Goal: Task Accomplishment & Management: Manage account settings

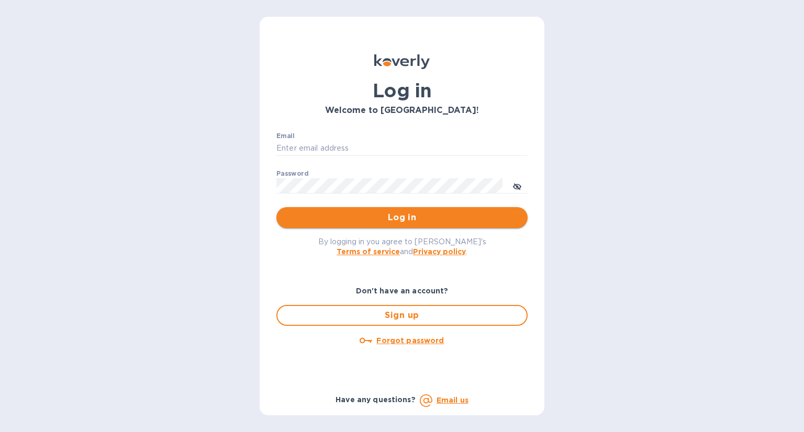
type input "[EMAIL_ADDRESS][DOMAIN_NAME]"
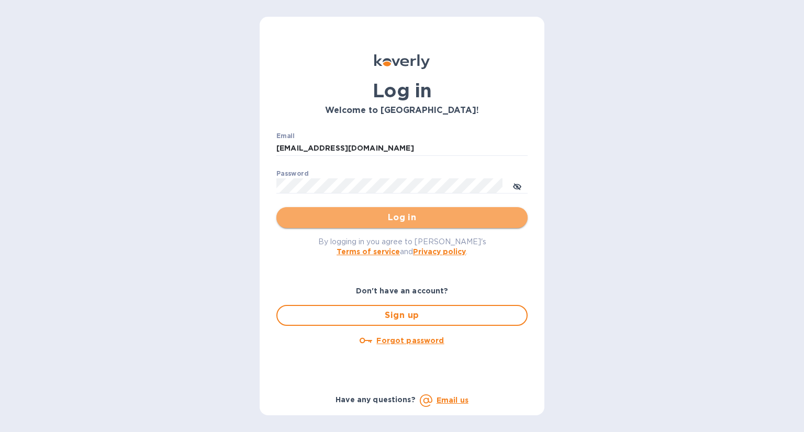
click at [409, 218] on span "Log in" at bounding box center [402, 217] width 234 height 13
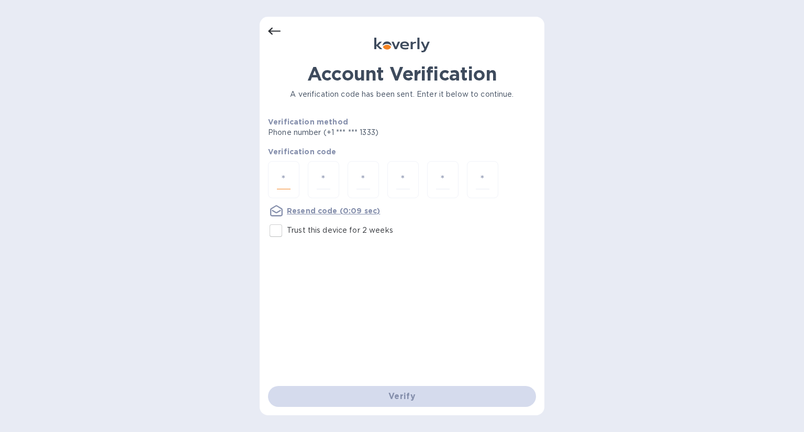
click at [286, 179] on input "number" at bounding box center [284, 179] width 14 height 19
type input "3"
type input "6"
type input "7"
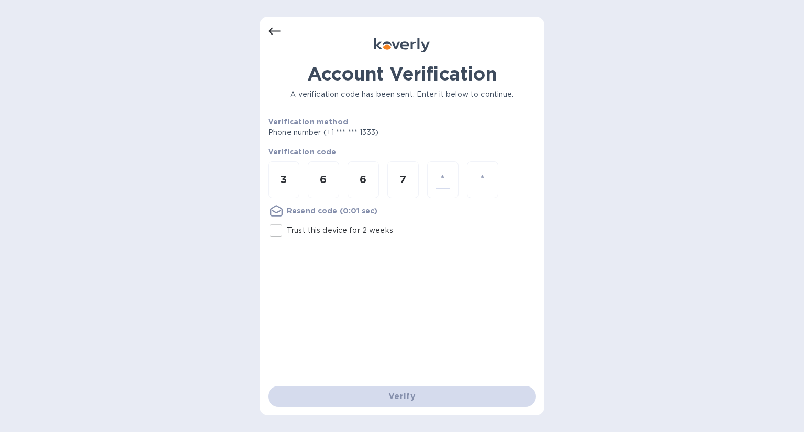
type input "6"
type input "1"
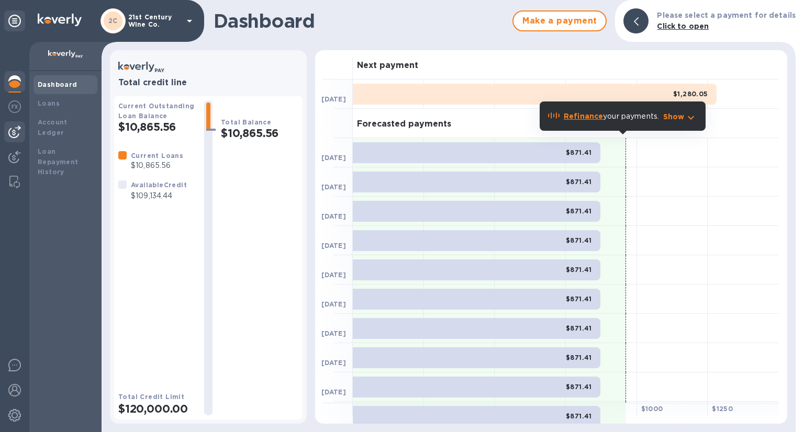
click at [17, 132] on img at bounding box center [14, 132] width 13 height 13
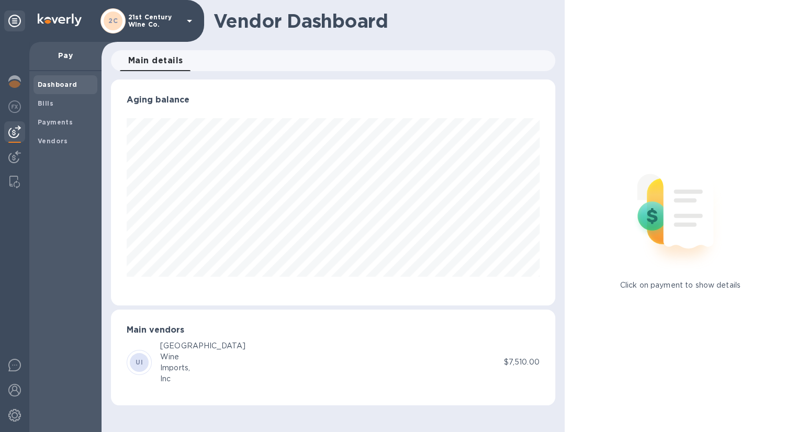
scroll to position [226, 444]
click at [65, 123] on b "Payments" at bounding box center [55, 122] width 35 height 8
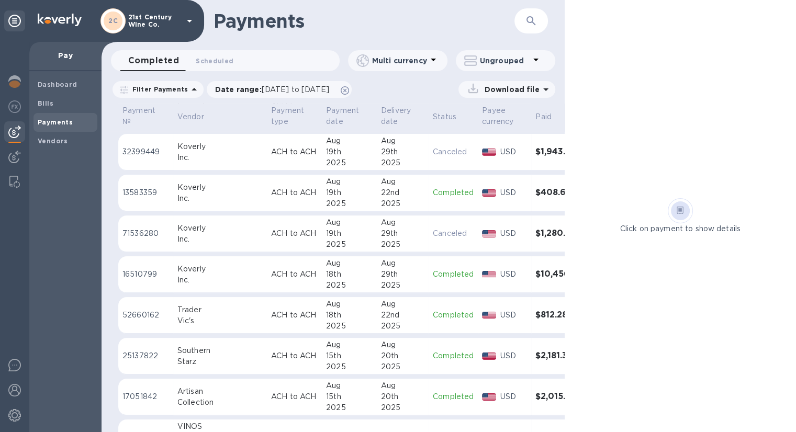
scroll to position [272, 0]
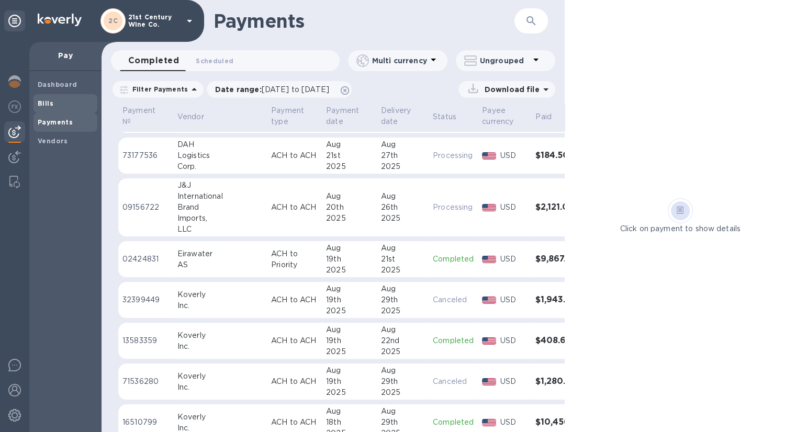
click at [53, 104] on span "Bills" at bounding box center [65, 103] width 55 height 10
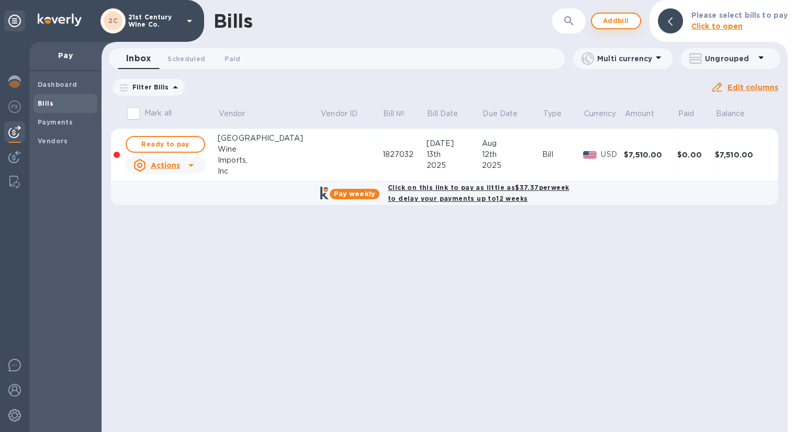
click at [610, 21] on span "Add bill" at bounding box center [615, 21] width 31 height 13
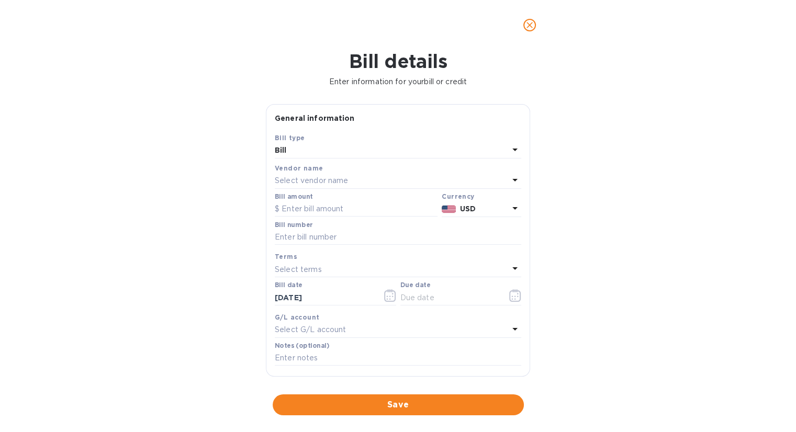
click at [314, 176] on p "Select vendor name" at bounding box center [311, 180] width 73 height 11
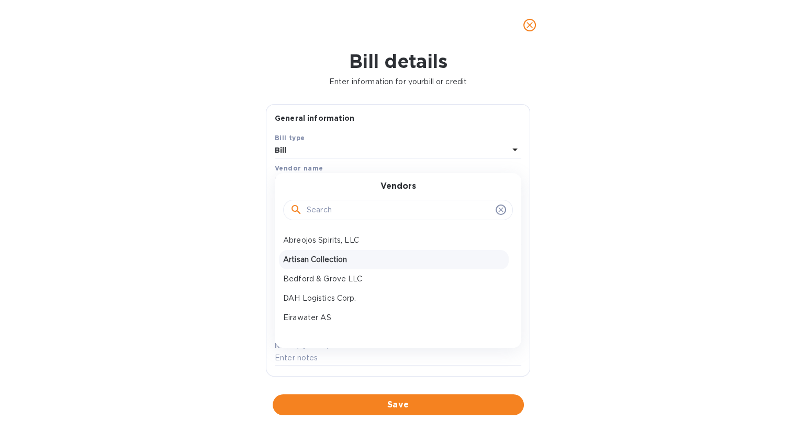
click at [331, 260] on p "Artisan Collection" at bounding box center [393, 259] width 221 height 11
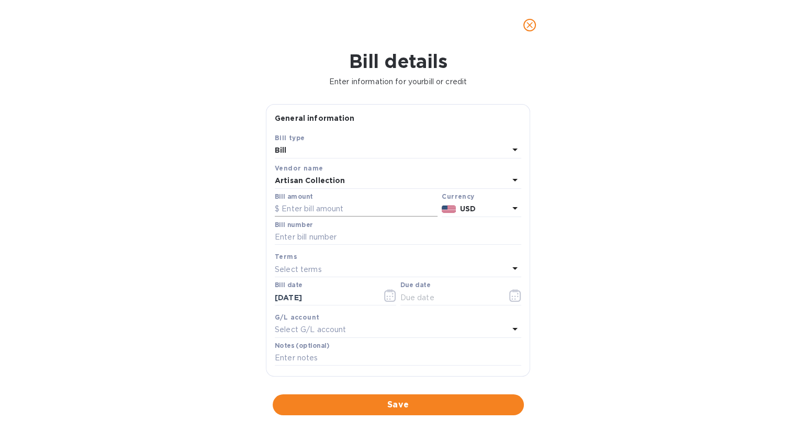
click at [322, 212] on input "text" at bounding box center [356, 209] width 163 height 16
type input "6,248"
click at [328, 236] on input "text" at bounding box center [398, 238] width 246 height 16
click at [302, 237] on input "text" at bounding box center [398, 238] width 246 height 16
type input "8921-8931-8938"
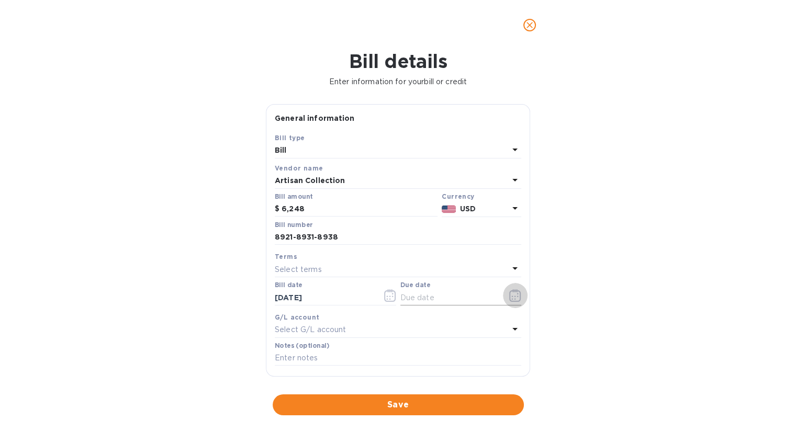
click at [514, 299] on icon "button" at bounding box center [515, 299] width 2 height 2
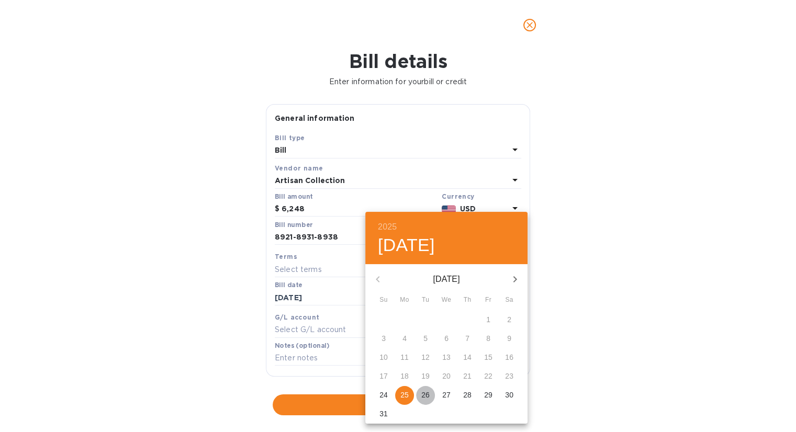
click at [422, 397] on p "26" at bounding box center [425, 395] width 8 height 10
type input "[DATE]"
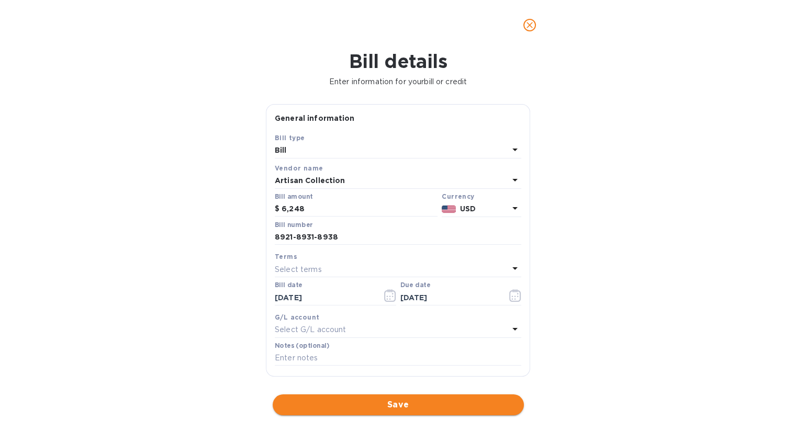
click at [425, 405] on span "Save" at bounding box center [398, 405] width 234 height 13
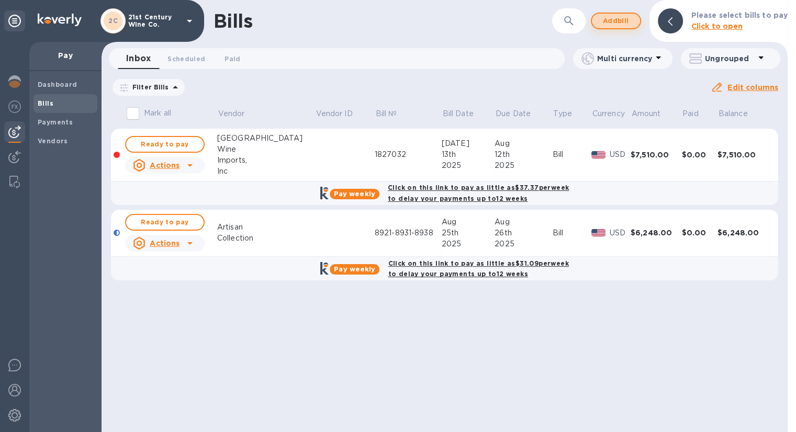
click at [623, 20] on span "Add bill" at bounding box center [615, 21] width 31 height 13
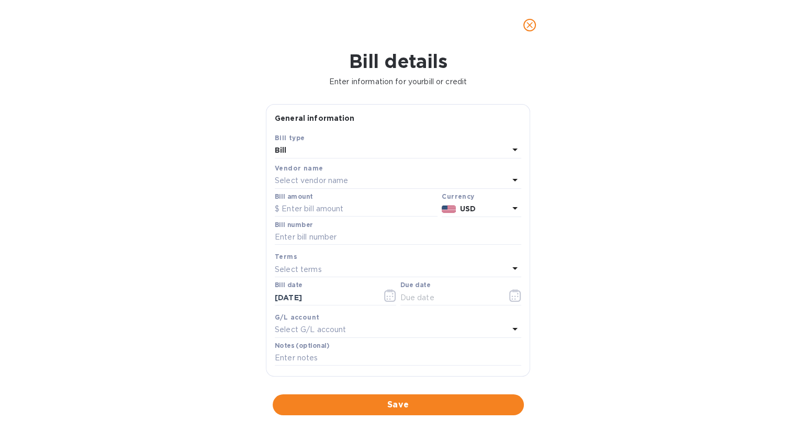
click at [331, 176] on p "Select vendor name" at bounding box center [311, 180] width 73 height 11
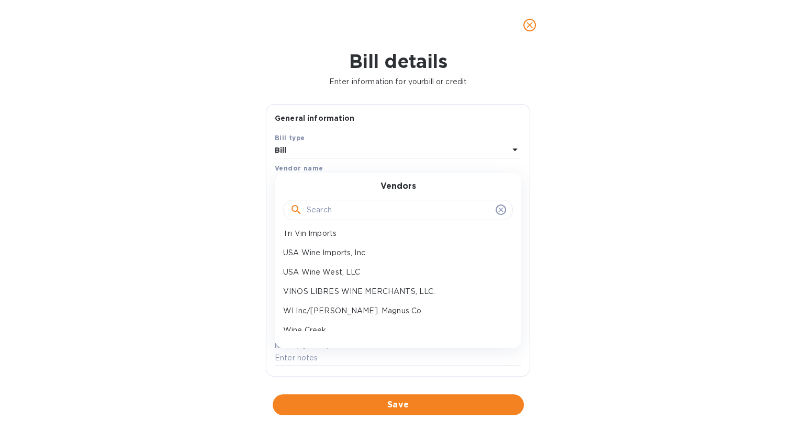
scroll to position [442, 0]
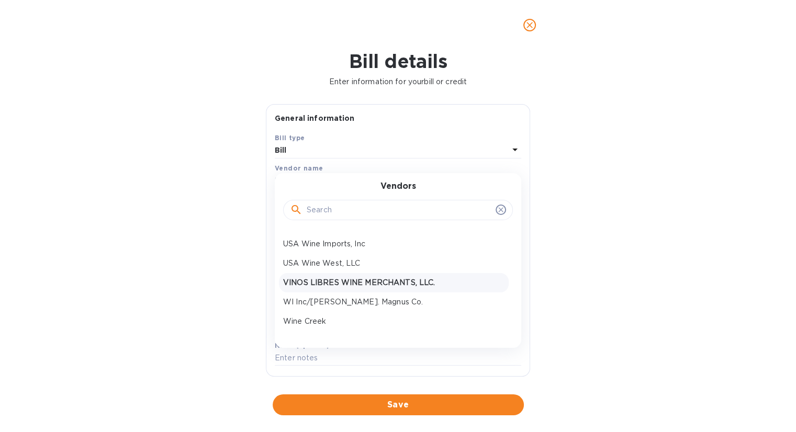
click at [425, 280] on p "VINOS LIBRES WINE MERCHANTS, LLC." at bounding box center [393, 282] width 221 height 11
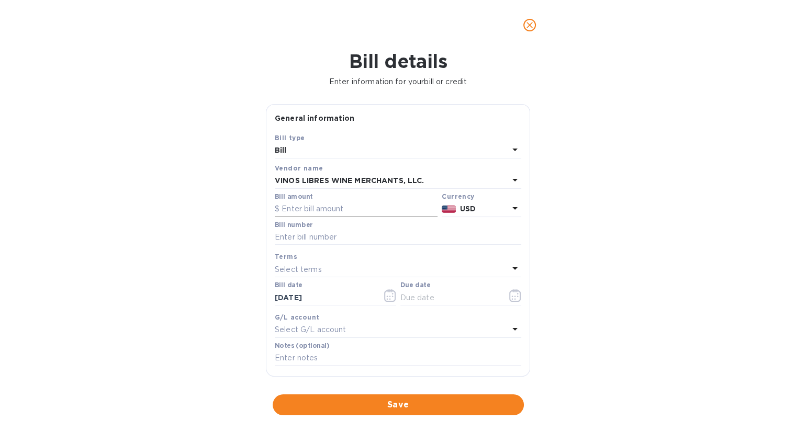
click at [316, 211] on input "text" at bounding box center [356, 209] width 163 height 16
type input "7,254"
click at [314, 238] on input "text" at bounding box center [398, 238] width 246 height 16
type input "14714-14688-14670"
click at [512, 298] on icon "button" at bounding box center [515, 295] width 12 height 13
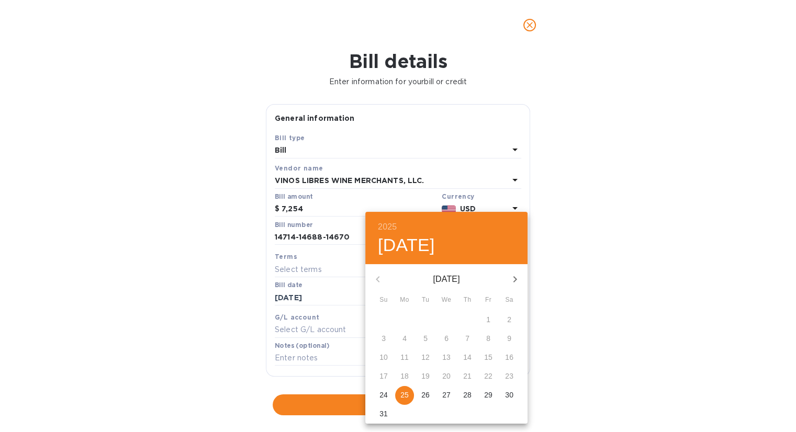
click at [425, 396] on p "26" at bounding box center [425, 395] width 8 height 10
type input "[DATE]"
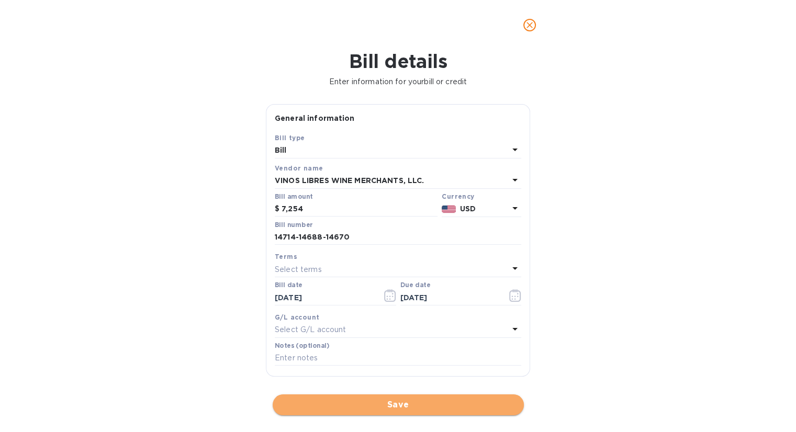
click at [407, 406] on span "Save" at bounding box center [398, 405] width 234 height 13
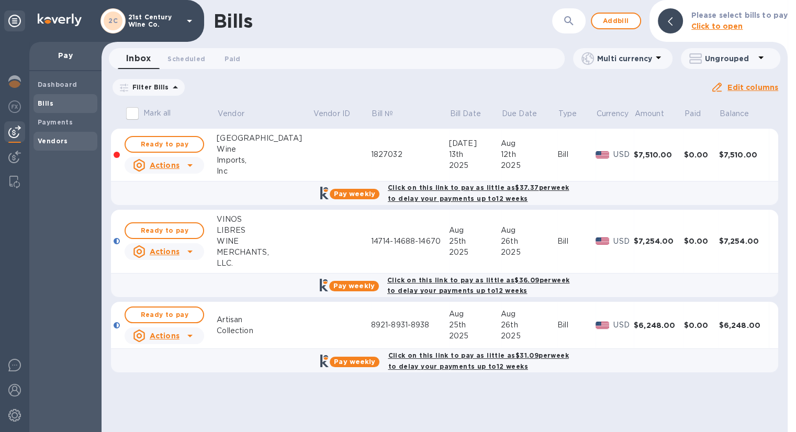
click at [62, 140] on b "Vendors" at bounding box center [53, 141] width 30 height 8
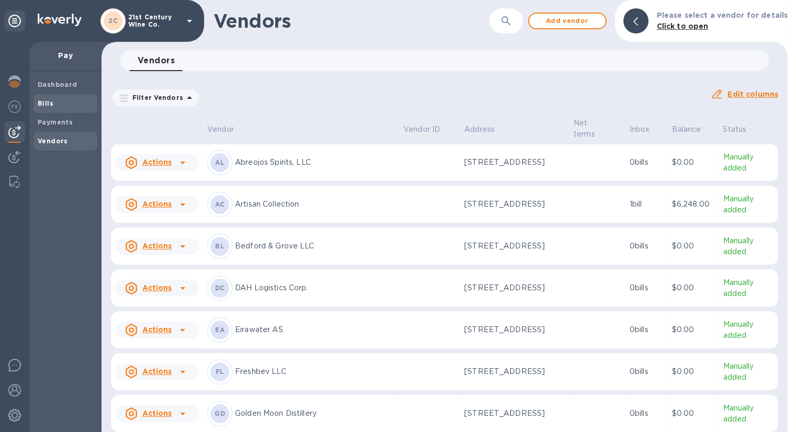
click at [59, 104] on span "Bills" at bounding box center [65, 103] width 55 height 10
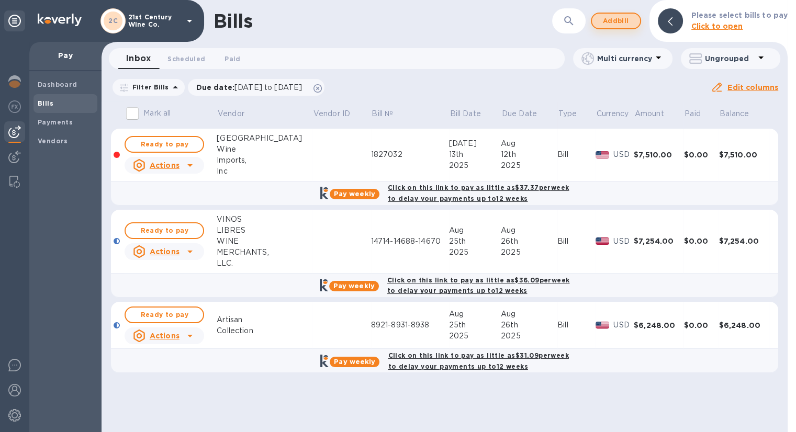
click at [626, 22] on span "Add bill" at bounding box center [615, 21] width 31 height 13
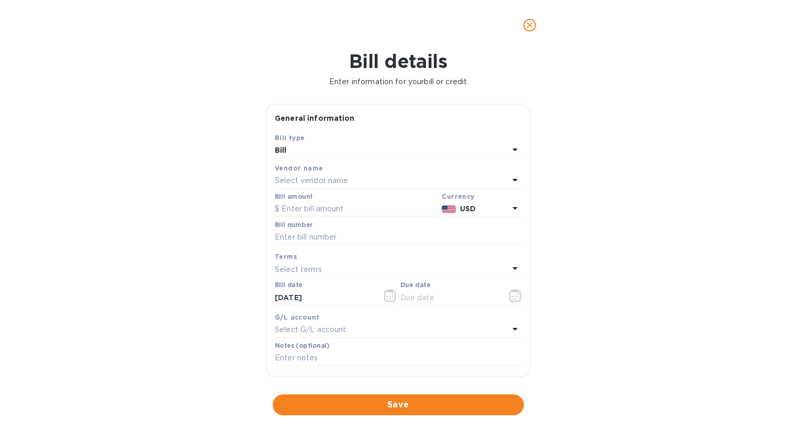
click at [310, 179] on p "Select vendor name" at bounding box center [311, 180] width 73 height 11
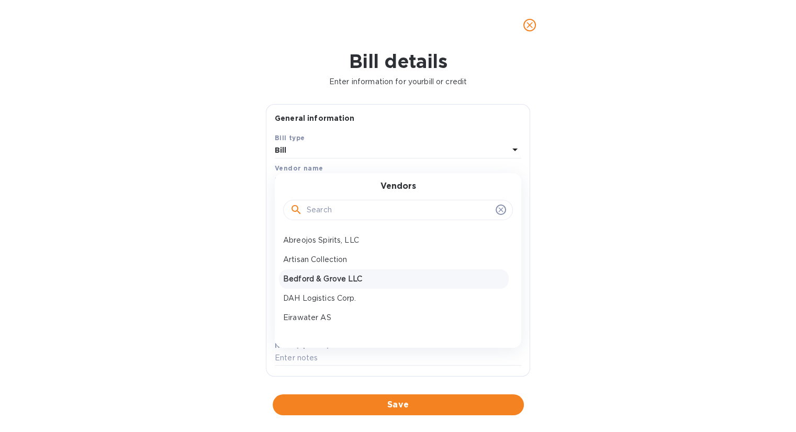
click at [367, 281] on p "Bedford & Grove LLC" at bounding box center [393, 279] width 221 height 11
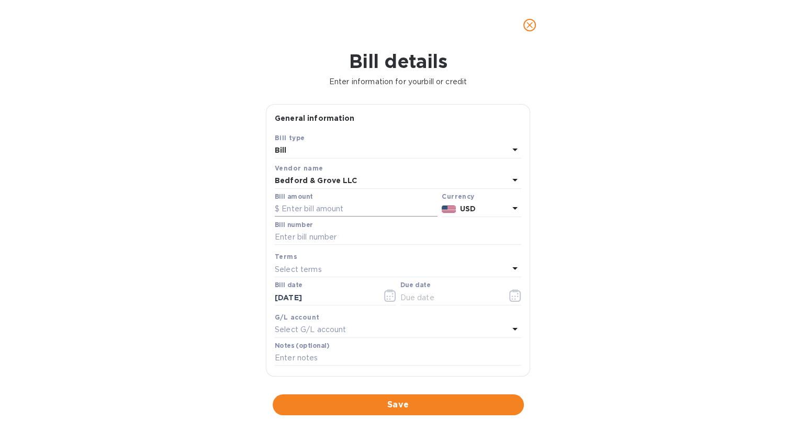
click at [331, 206] on input "text" at bounding box center [356, 209] width 163 height 16
type input "5,025"
click at [332, 236] on input "text" at bounding box center [398, 238] width 246 height 16
type input "956-971"
click at [513, 298] on icon "button" at bounding box center [515, 295] width 12 height 13
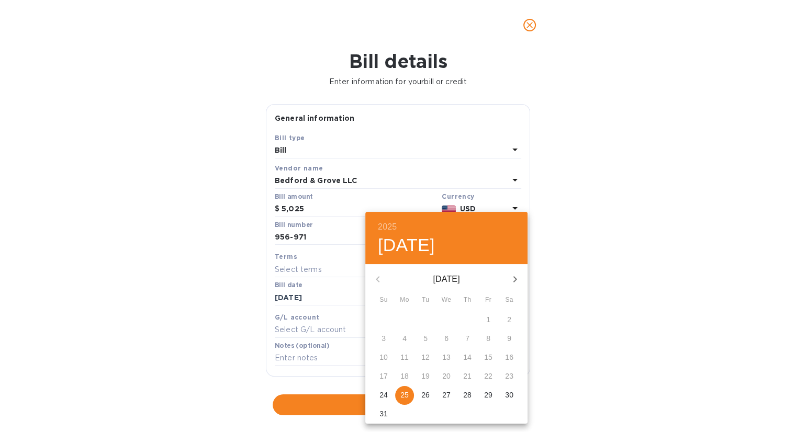
click at [425, 398] on p "26" at bounding box center [425, 395] width 8 height 10
type input "[DATE]"
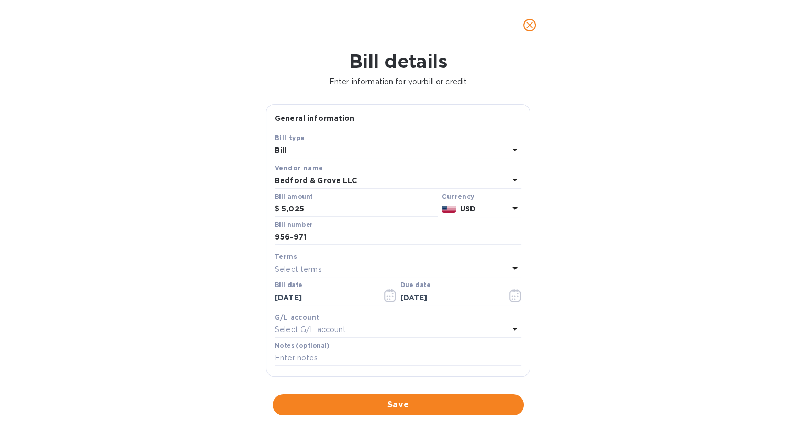
click at [412, 410] on span "Save" at bounding box center [398, 405] width 234 height 13
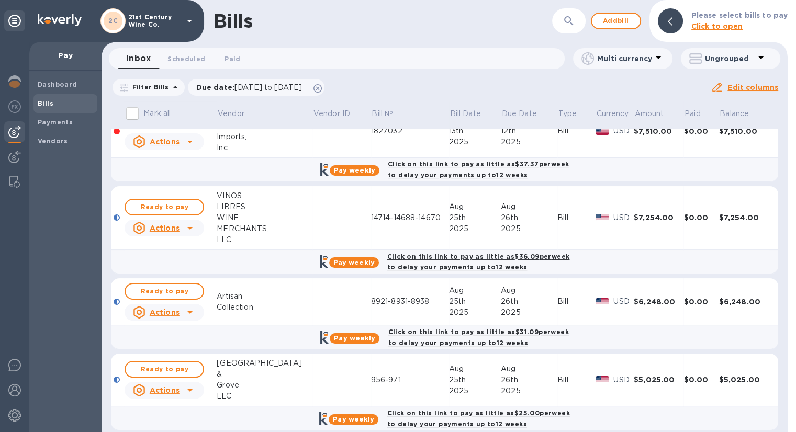
scroll to position [34, 0]
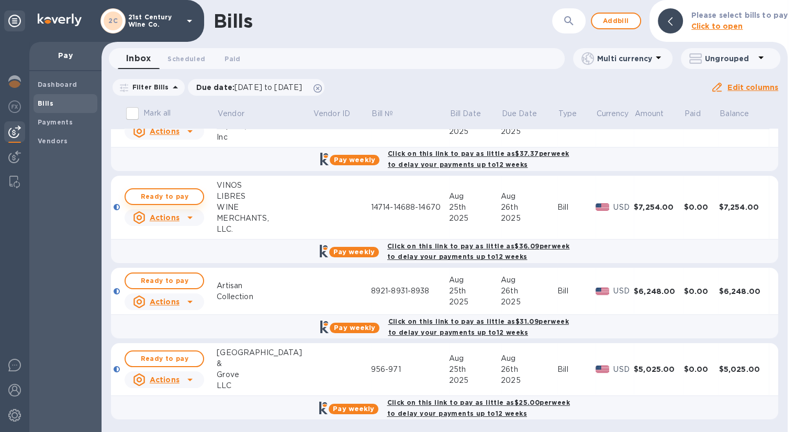
click at [192, 199] on span "Ready to pay" at bounding box center [164, 196] width 61 height 13
click at [193, 198] on span "Ready to pay" at bounding box center [164, 196] width 61 height 13
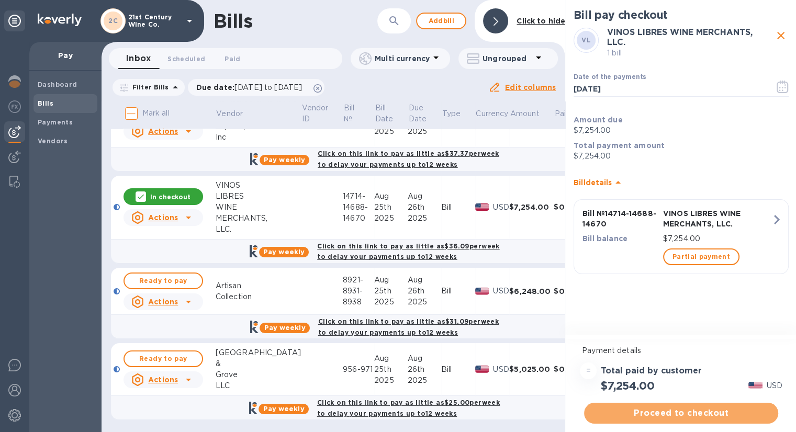
click at [692, 412] on span "Proceed to checkout" at bounding box center [680, 413] width 177 height 13
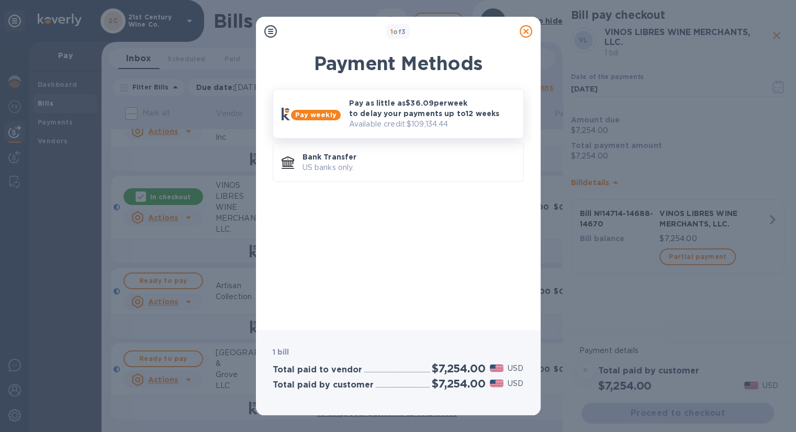
click at [427, 120] on p "Available credit: $109,134.44" at bounding box center [432, 124] width 166 height 11
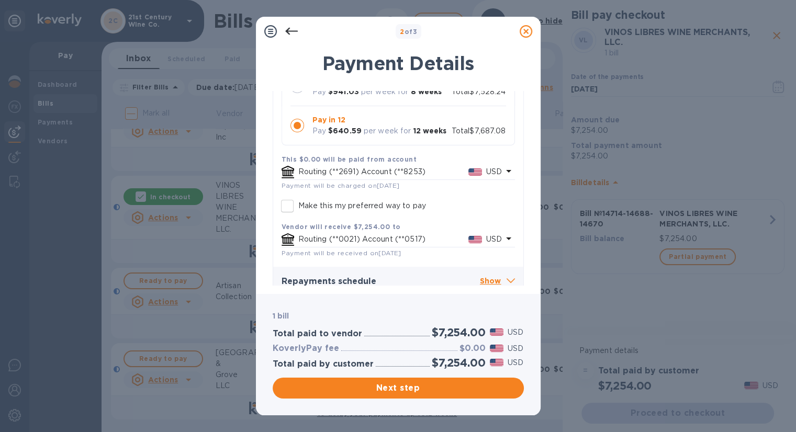
scroll to position [105, 0]
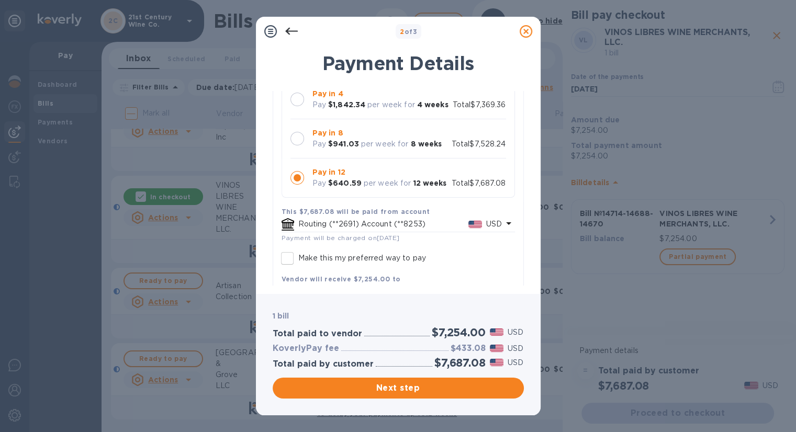
click at [291, 29] on icon at bounding box center [291, 31] width 13 height 13
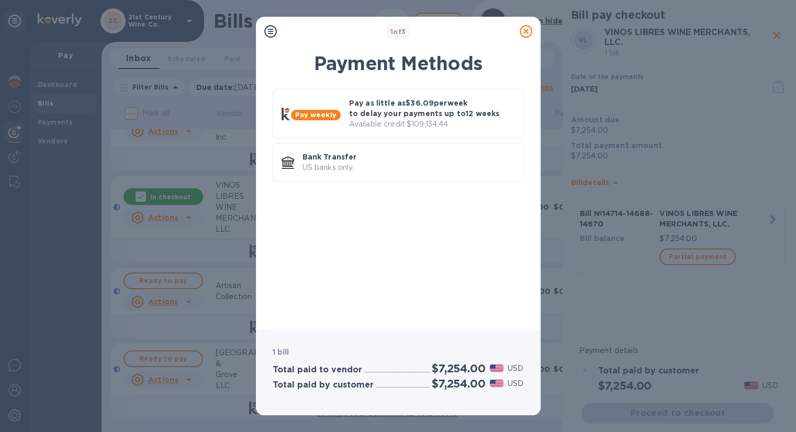
click at [529, 32] on icon at bounding box center [525, 31] width 13 height 13
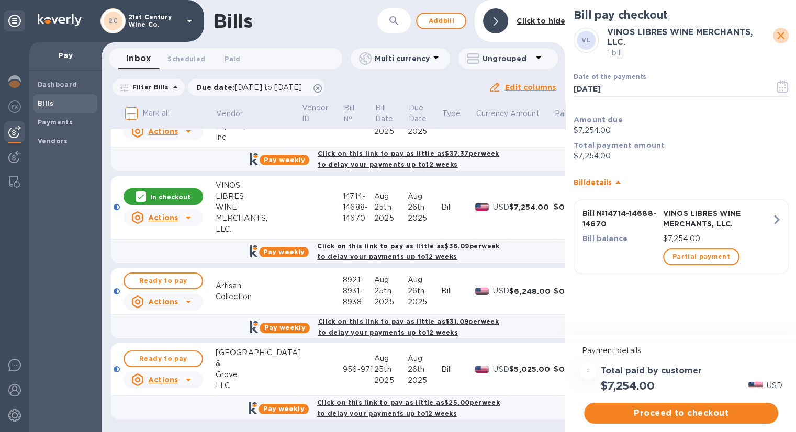
click at [776, 34] on icon "close" at bounding box center [780, 35] width 13 height 13
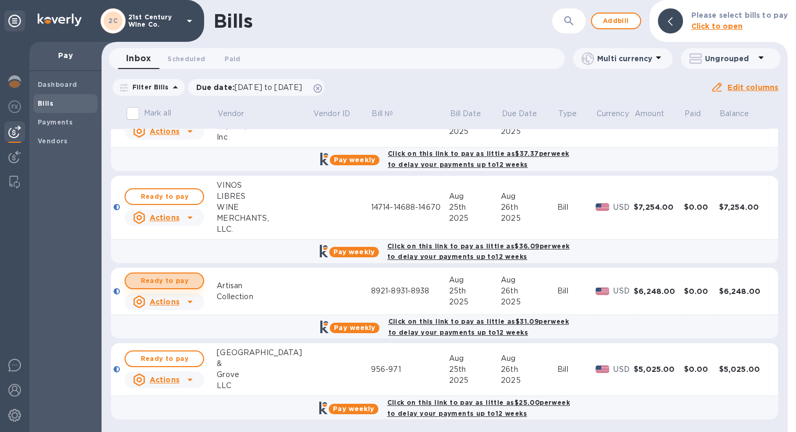
click at [172, 279] on span "Ready to pay" at bounding box center [164, 281] width 61 height 13
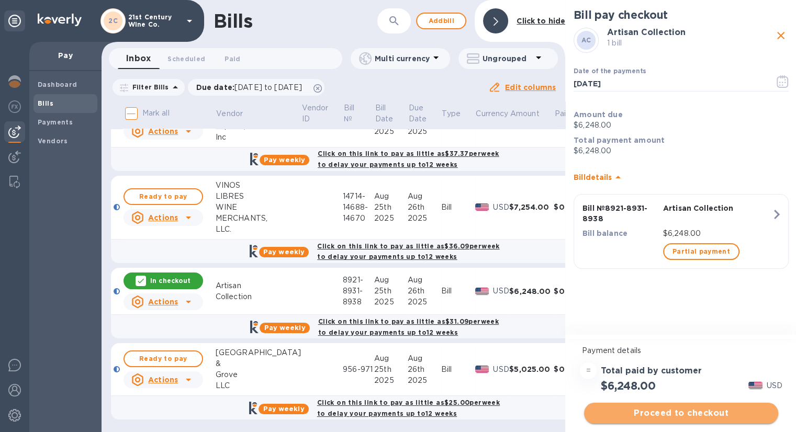
click at [699, 411] on span "Proceed to checkout" at bounding box center [680, 413] width 177 height 13
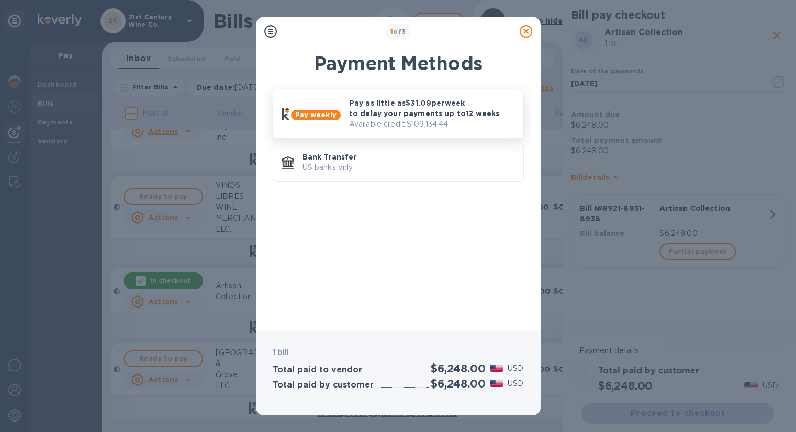
click at [439, 109] on p "Pay as little as $31.09 per week to delay your payments up to 12 weeks" at bounding box center [432, 108] width 166 height 21
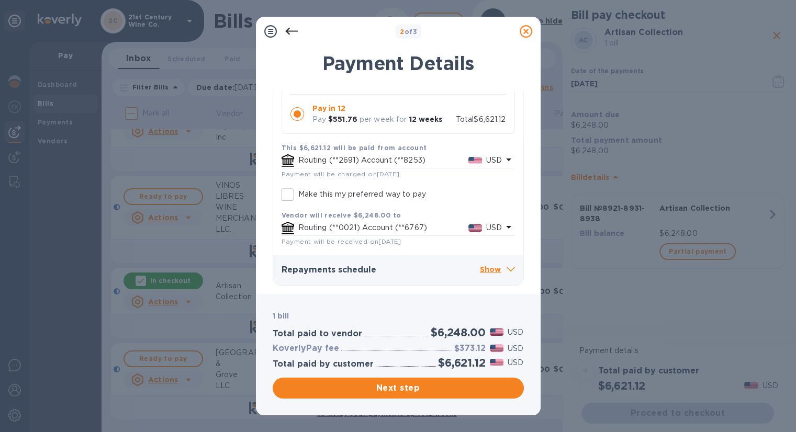
scroll to position [0, 0]
click at [473, 273] on h3 "Repayments schedule" at bounding box center [380, 270] width 198 height 10
click at [485, 266] on p "Show" at bounding box center [497, 270] width 35 height 13
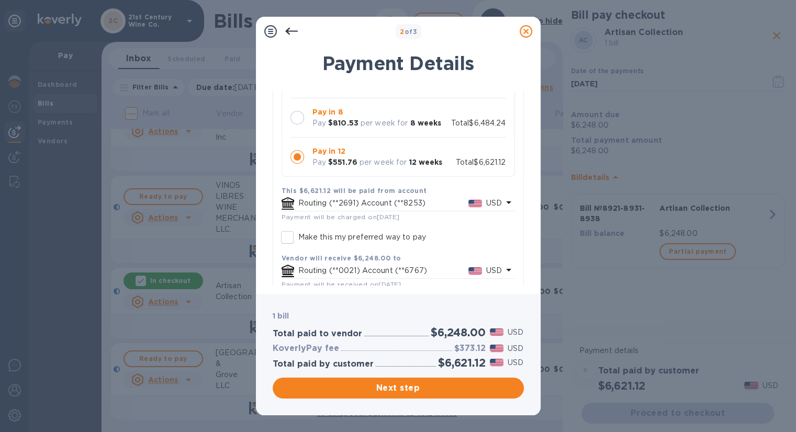
scroll to position [64, 0]
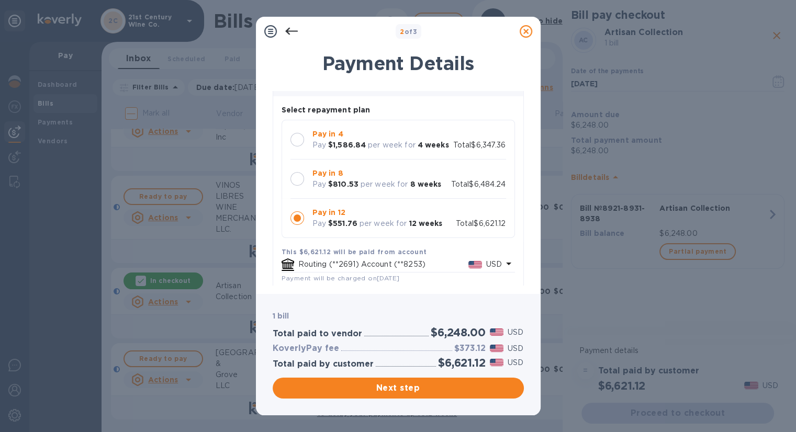
click at [527, 33] on icon at bounding box center [525, 31] width 13 height 13
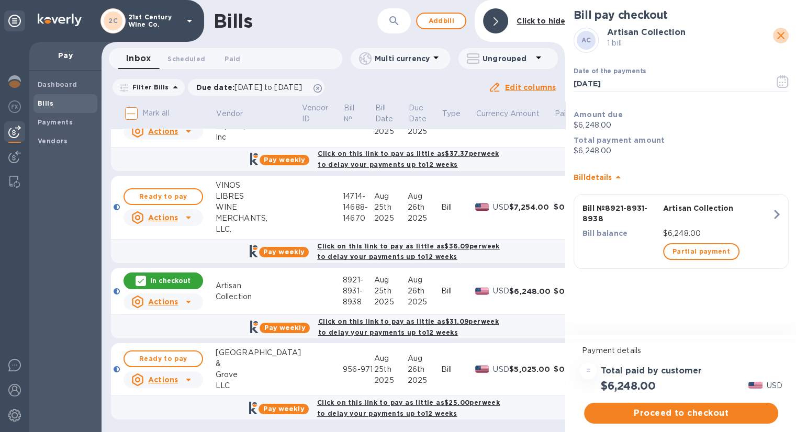
click at [780, 34] on icon "close" at bounding box center [780, 35] width 13 height 13
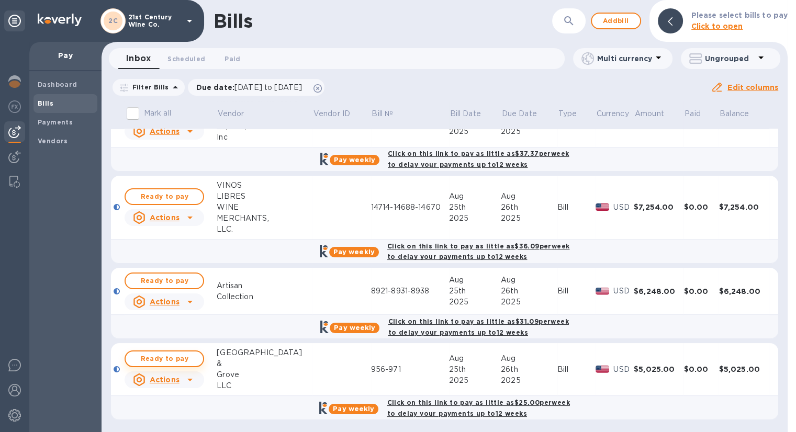
click at [194, 354] on span "Ready to pay" at bounding box center [164, 359] width 61 height 13
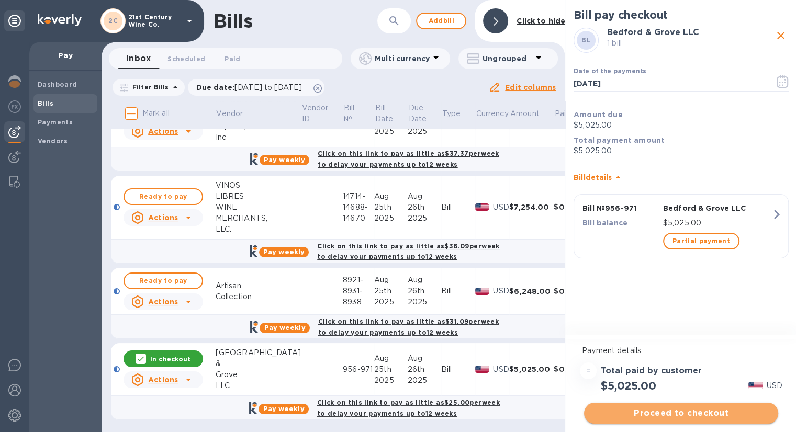
click at [631, 412] on span "Proceed to checkout" at bounding box center [680, 413] width 177 height 13
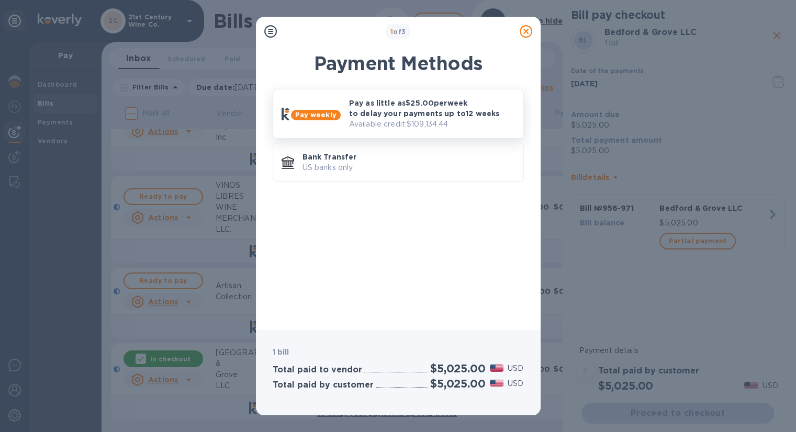
click at [405, 118] on p "Pay as little as $25.00 per week to delay your payments up to 12 weeks" at bounding box center [432, 108] width 166 height 21
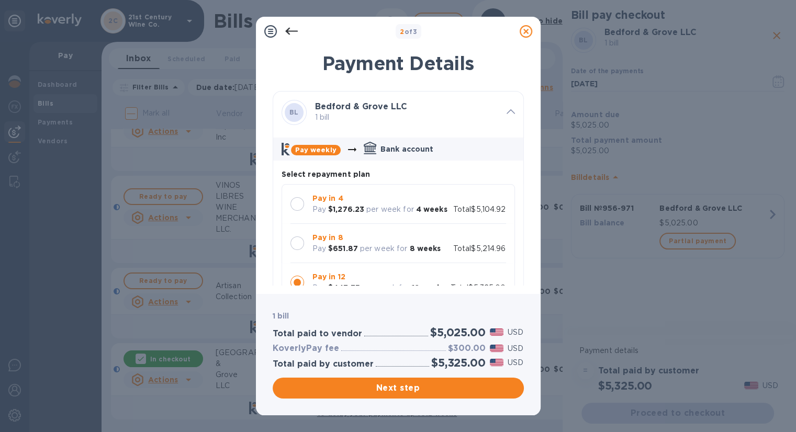
scroll to position [52, 0]
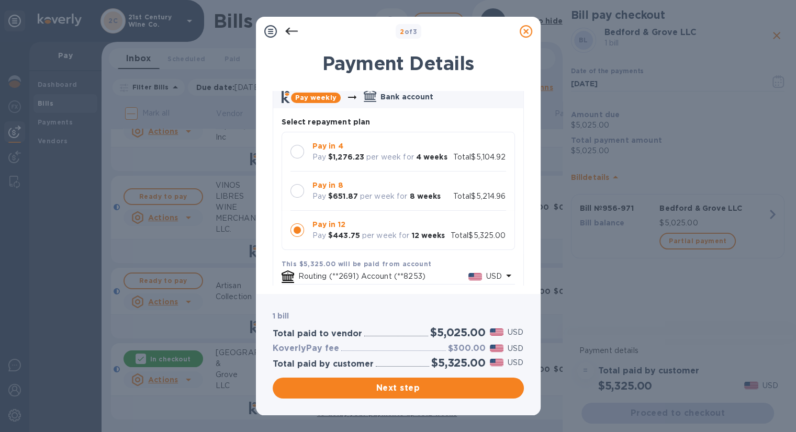
click at [292, 29] on icon at bounding box center [291, 31] width 13 height 13
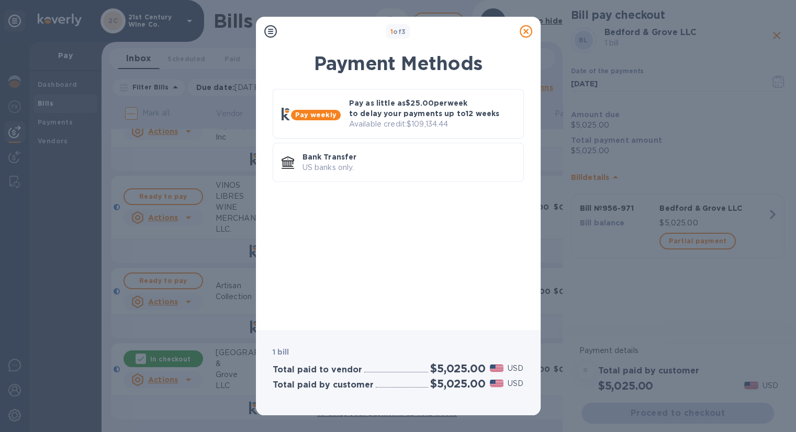
click at [528, 33] on icon at bounding box center [525, 31] width 13 height 13
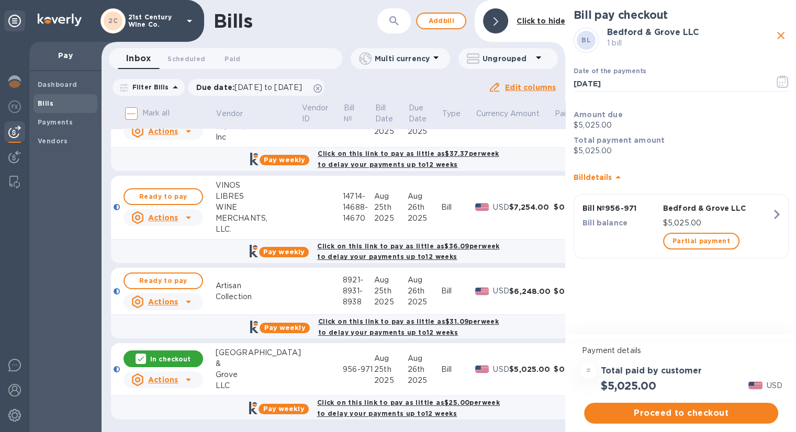
scroll to position [8, 0]
click at [662, 407] on span "Proceed to checkout" at bounding box center [680, 413] width 177 height 13
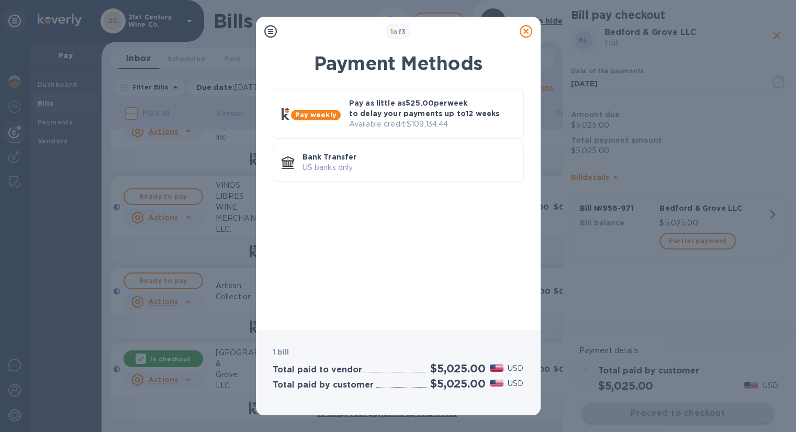
scroll to position [0, 0]
click at [405, 111] on p "Pay as little as $25.00 per week to delay your payments up to 12 weeks" at bounding box center [432, 108] width 166 height 21
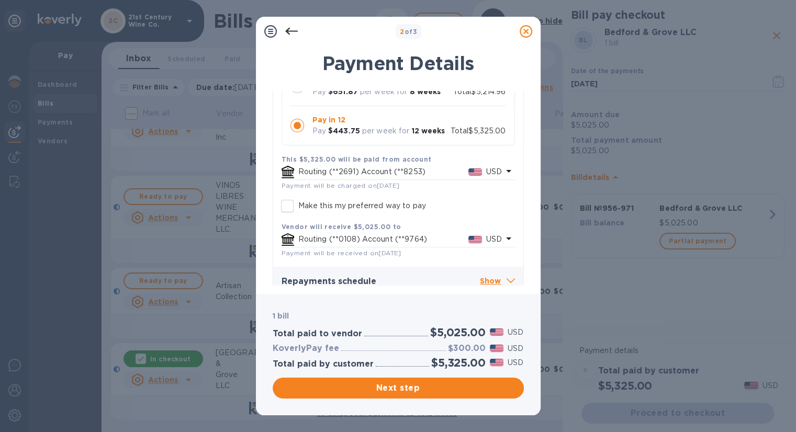
scroll to position [169, 0]
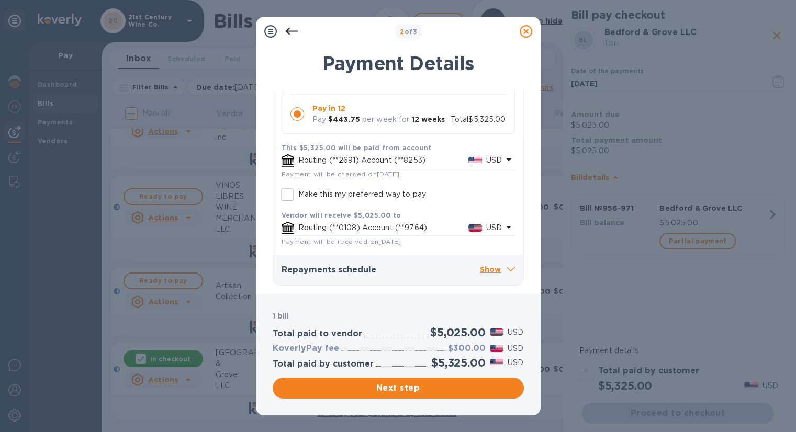
click at [290, 29] on icon at bounding box center [291, 31] width 13 height 13
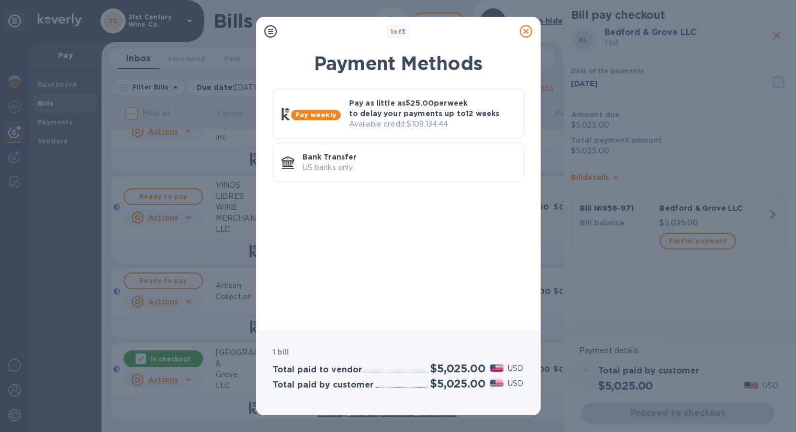
click at [526, 31] on icon at bounding box center [525, 31] width 13 height 13
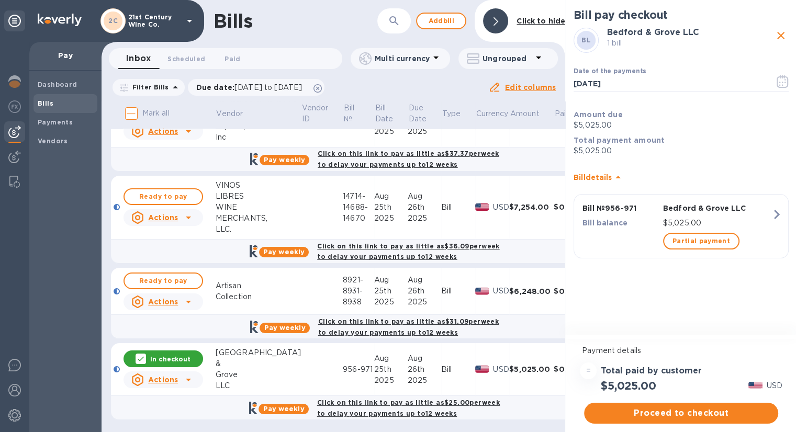
scroll to position [42, 0]
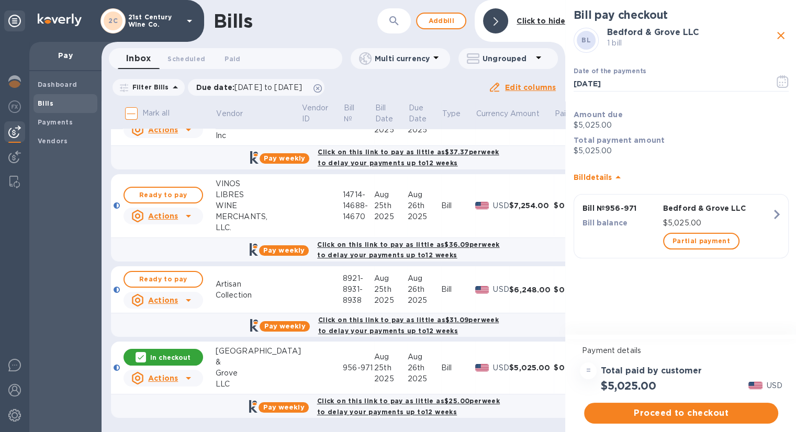
click at [776, 36] on icon "close" at bounding box center [780, 35] width 13 height 13
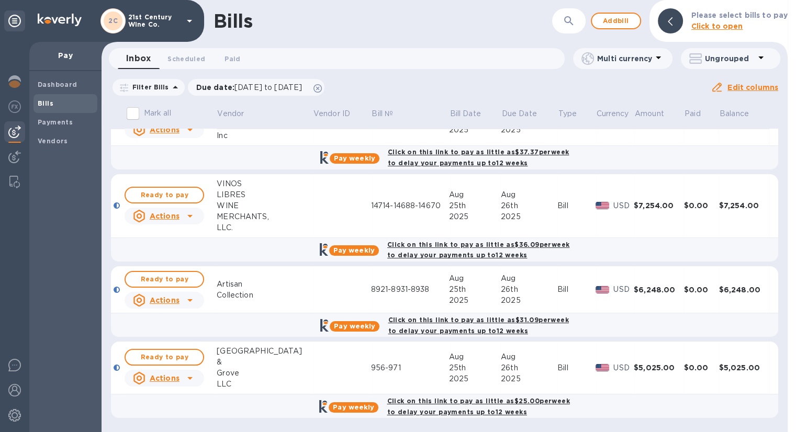
scroll to position [34, 0]
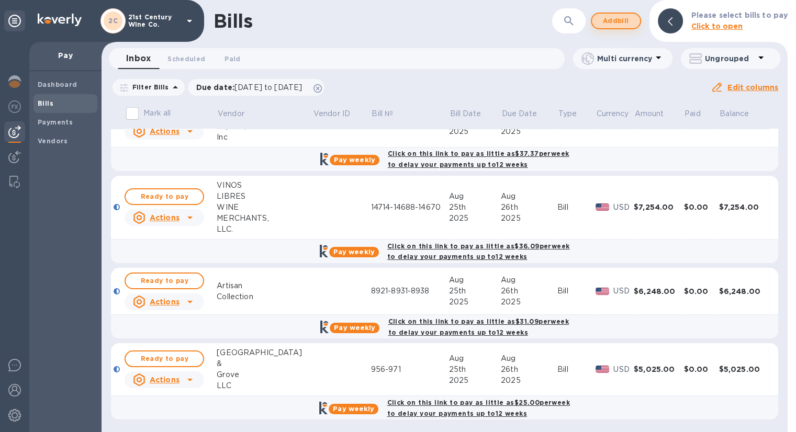
click at [624, 20] on span "Add bill" at bounding box center [615, 21] width 31 height 13
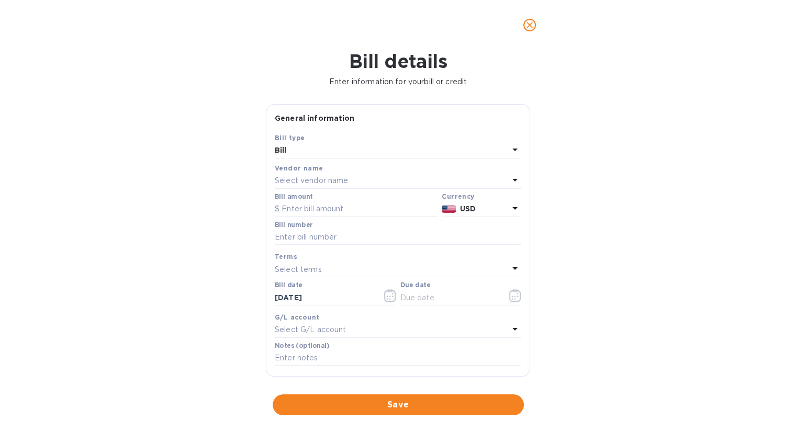
click at [326, 177] on p "Select vendor name" at bounding box center [311, 180] width 73 height 11
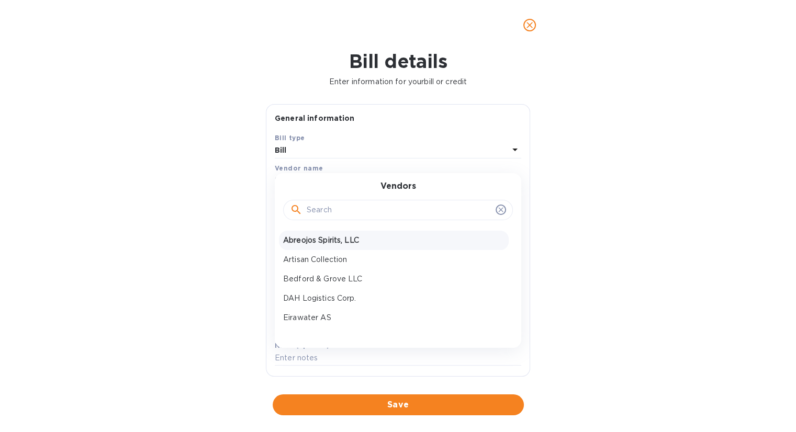
click at [340, 243] on p "Abreojos Spirits, LLC" at bounding box center [393, 240] width 221 height 11
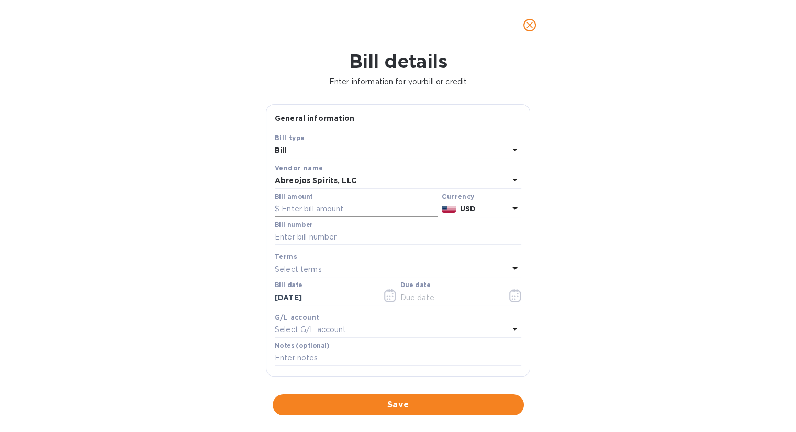
click at [303, 208] on input "text" at bounding box center [356, 209] width 163 height 16
type input "2,519.40"
click at [324, 238] on input "text" at bounding box center [398, 238] width 246 height 16
type input "304"
click at [509, 298] on icon "button" at bounding box center [515, 295] width 12 height 13
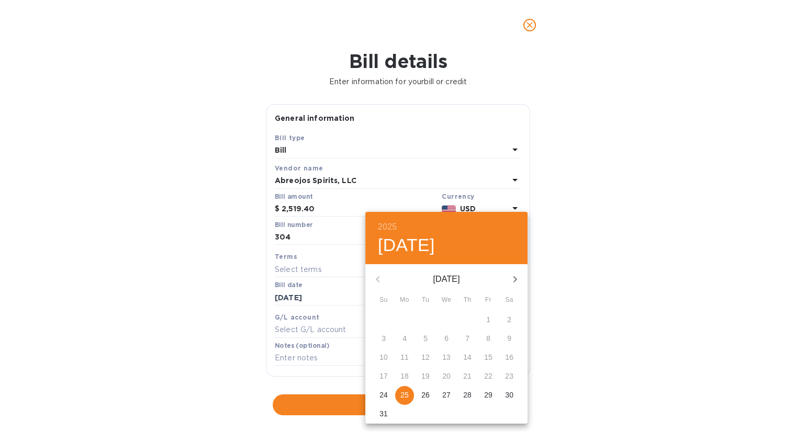
click at [426, 397] on p "26" at bounding box center [425, 395] width 8 height 10
type input "[DATE]"
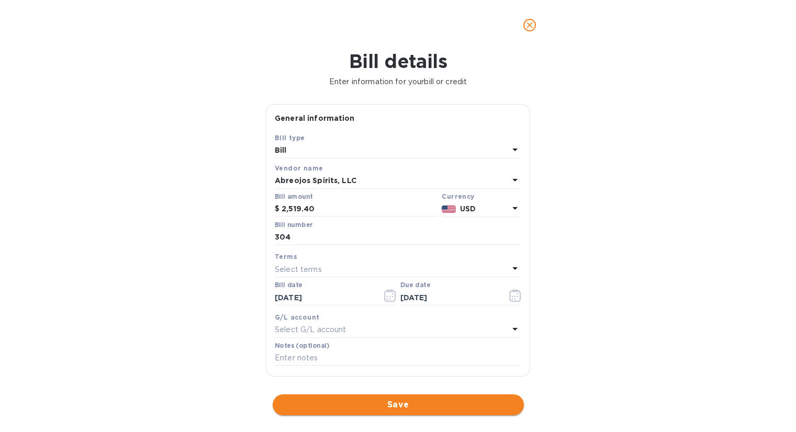
click at [429, 401] on span "Save" at bounding box center [398, 405] width 234 height 13
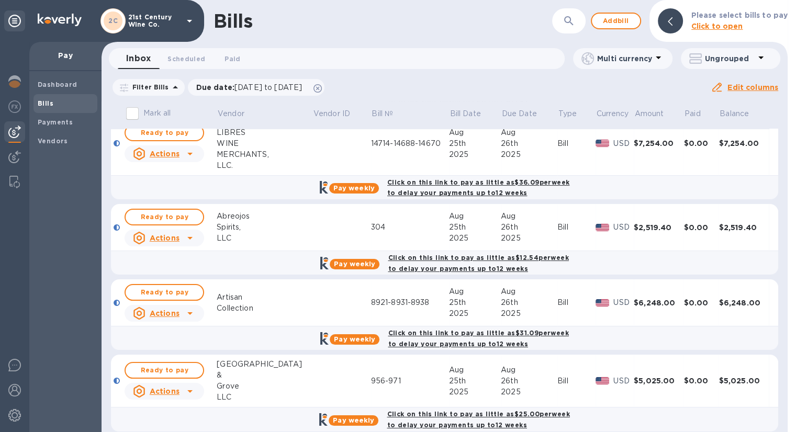
scroll to position [105, 0]
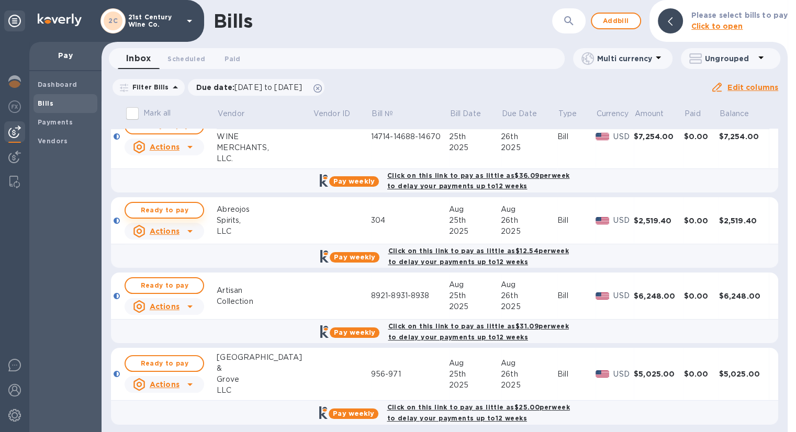
click at [186, 208] on span "Ready to pay" at bounding box center [164, 210] width 61 height 13
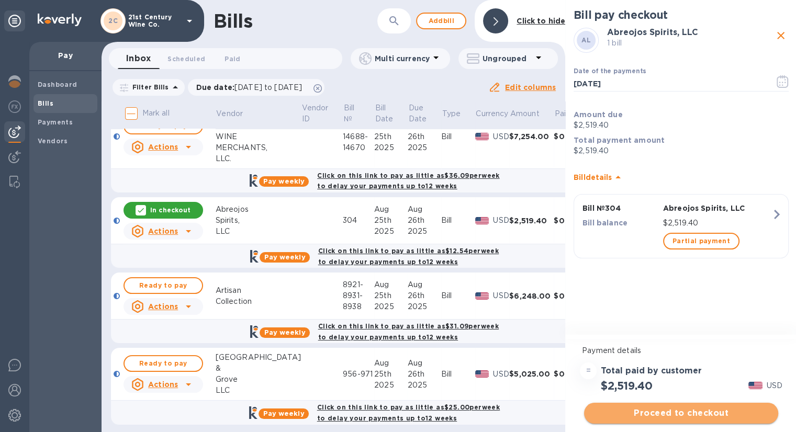
click at [706, 413] on span "Proceed to checkout" at bounding box center [680, 413] width 177 height 13
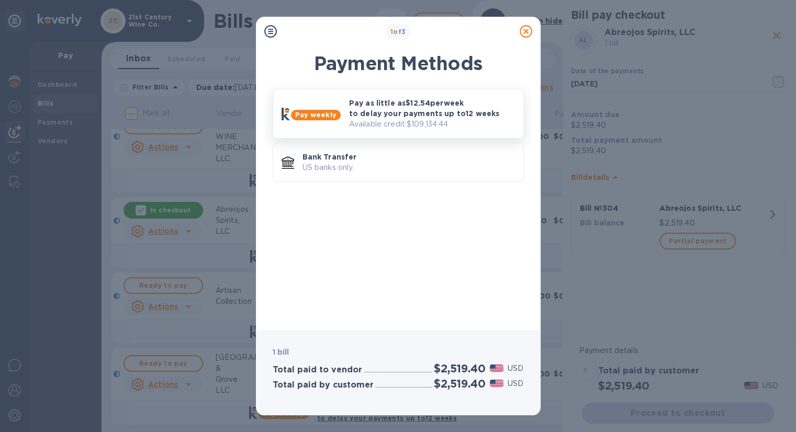
click at [423, 111] on p "Pay as little as $12.54 per week to delay your payments up to 12 weeks" at bounding box center [432, 108] width 166 height 21
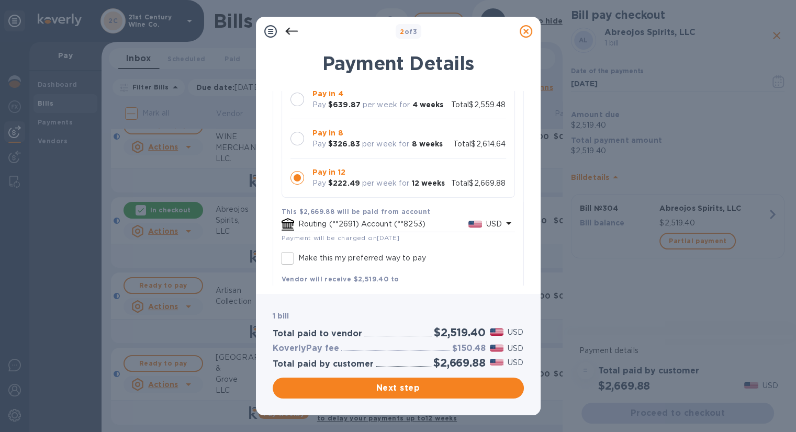
scroll to position [52, 0]
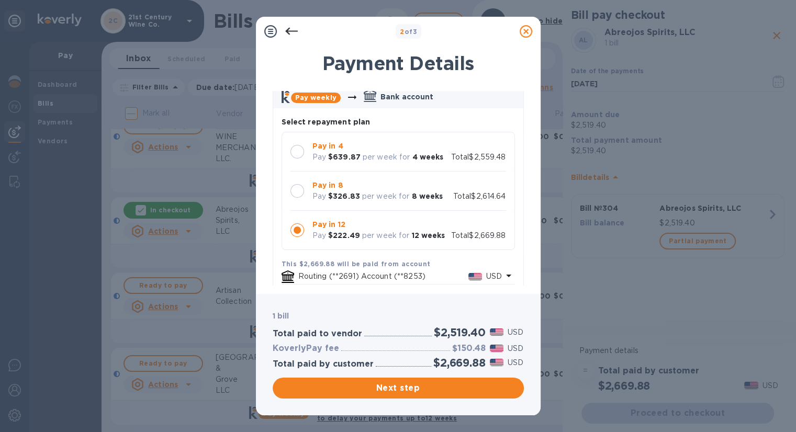
click at [293, 31] on icon at bounding box center [291, 31] width 13 height 7
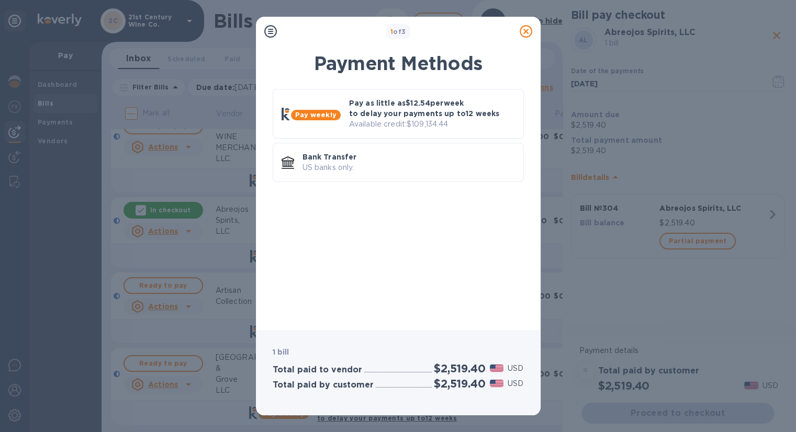
click at [523, 32] on icon at bounding box center [525, 31] width 13 height 13
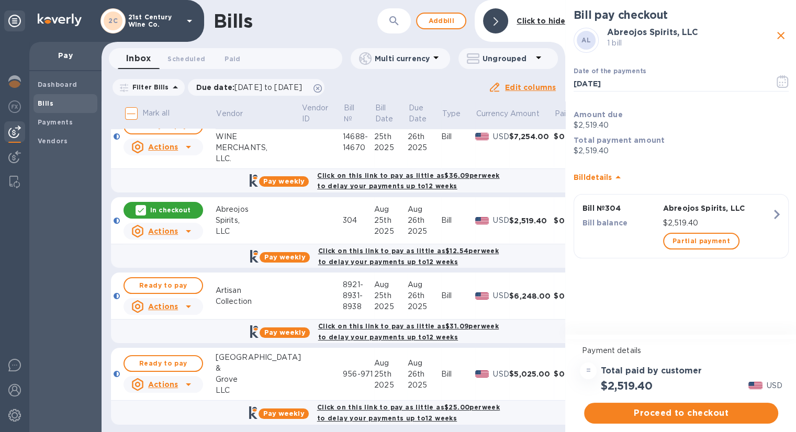
scroll to position [0, 0]
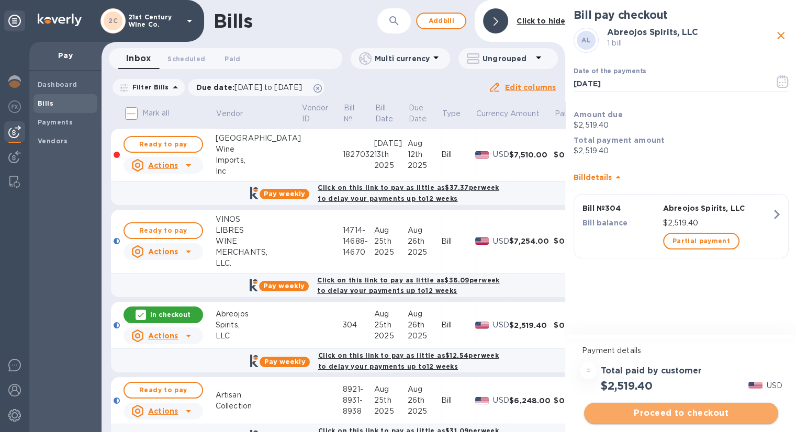
click at [675, 417] on span "Proceed to checkout" at bounding box center [680, 413] width 177 height 13
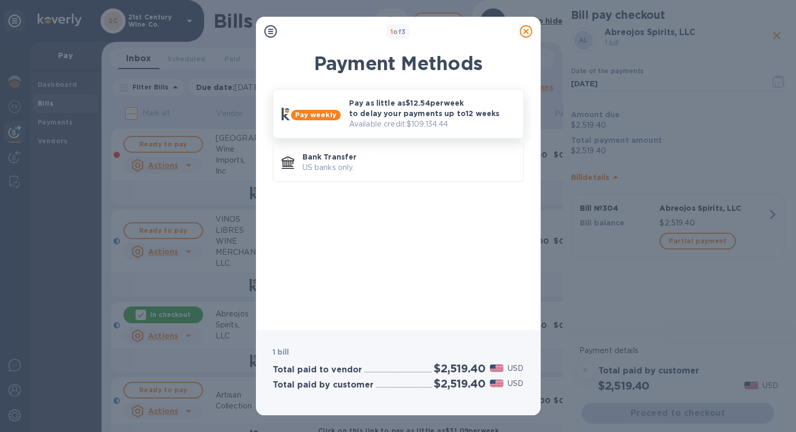
click at [434, 121] on p "Available credit: $109,134.44" at bounding box center [432, 124] width 166 height 11
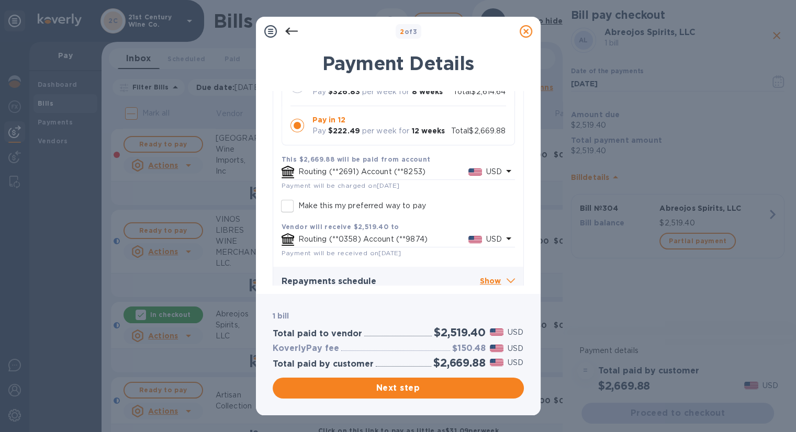
scroll to position [169, 0]
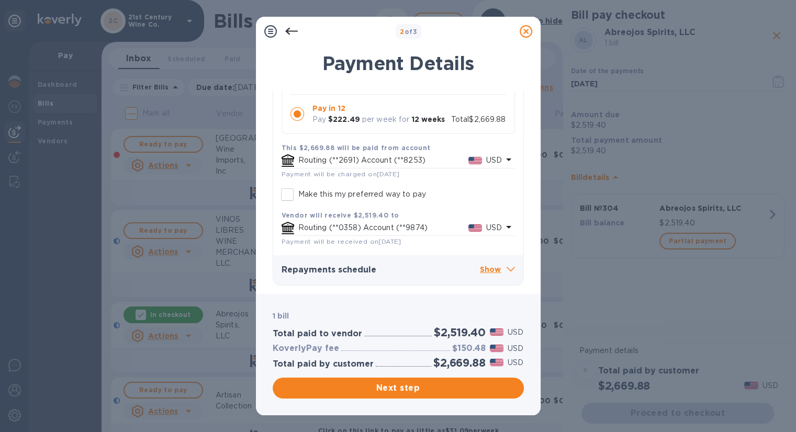
click at [474, 267] on h3 "Repayments schedule" at bounding box center [380, 270] width 198 height 10
click at [506, 266] on span at bounding box center [510, 269] width 8 height 10
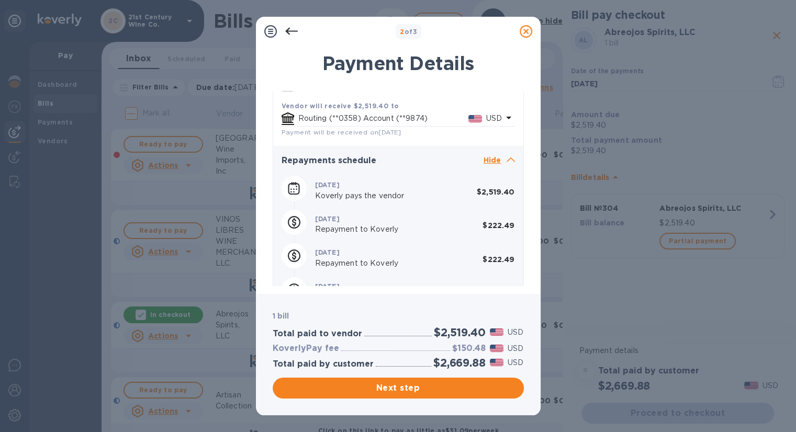
scroll to position [139, 0]
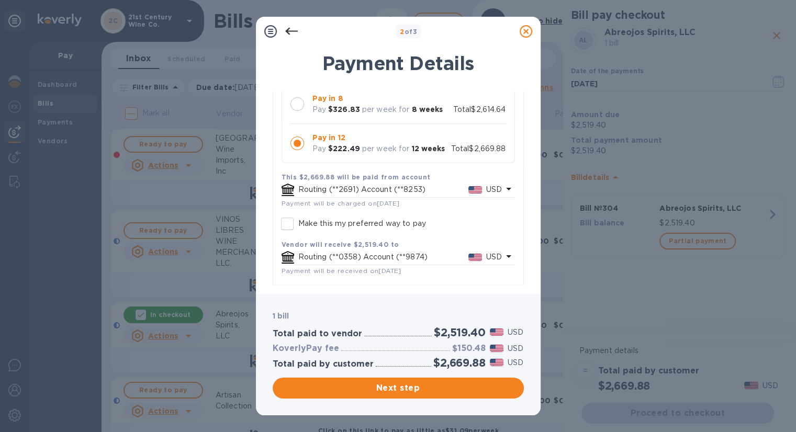
click at [525, 30] on icon at bounding box center [525, 31] width 13 height 13
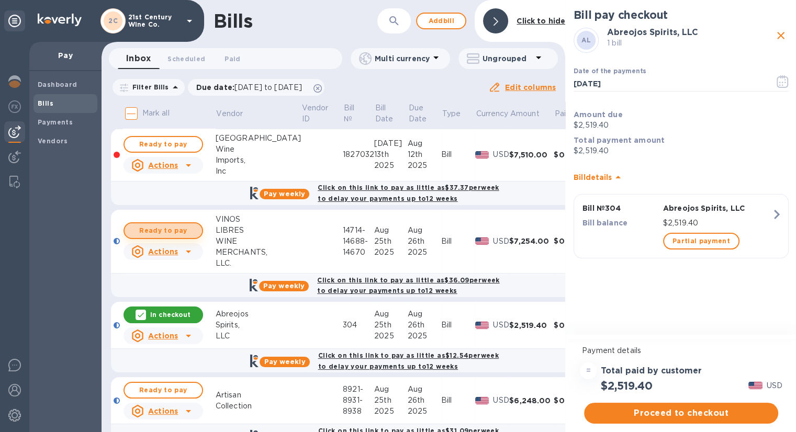
click at [186, 229] on span "Ready to pay" at bounding box center [163, 230] width 61 height 13
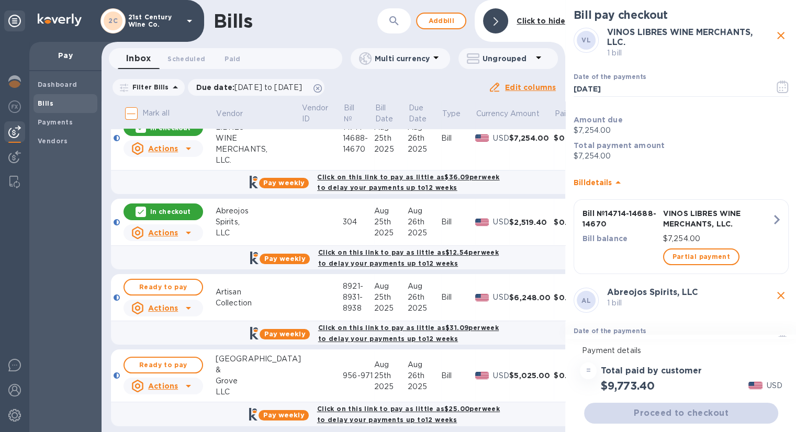
scroll to position [105, 0]
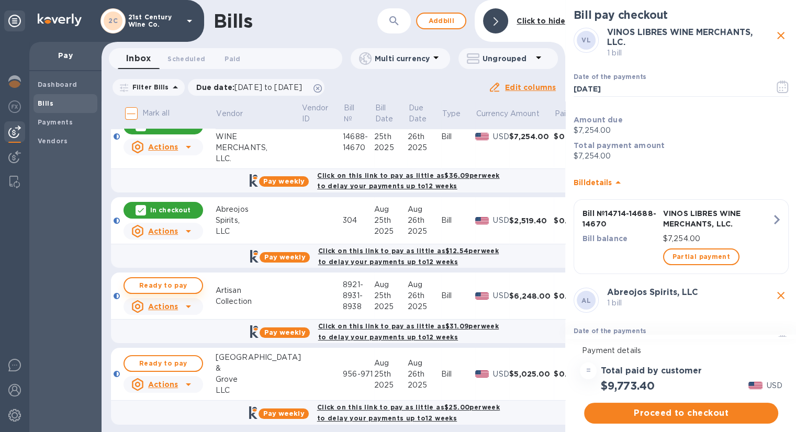
click at [183, 285] on span "Ready to pay" at bounding box center [163, 285] width 61 height 13
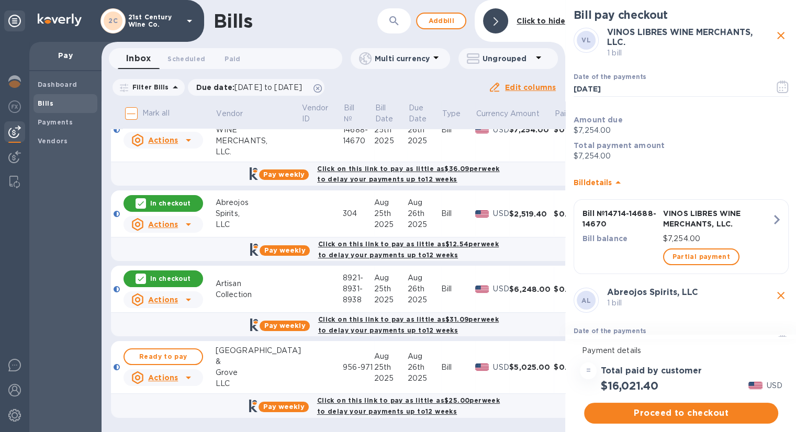
scroll to position [117, 0]
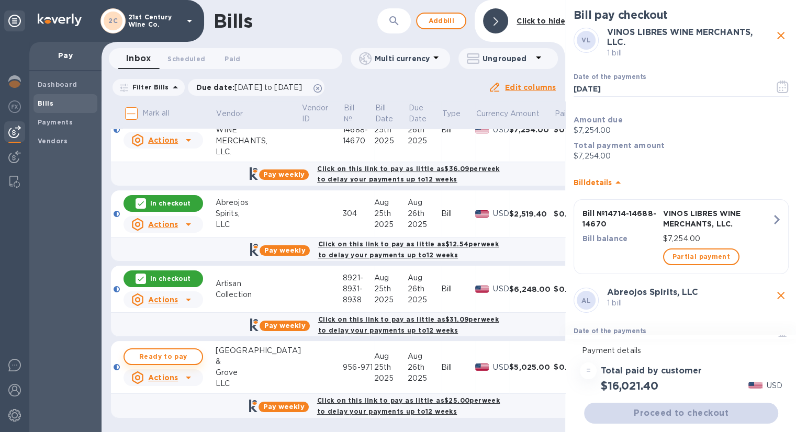
click at [180, 351] on span "Ready to pay" at bounding box center [163, 357] width 61 height 13
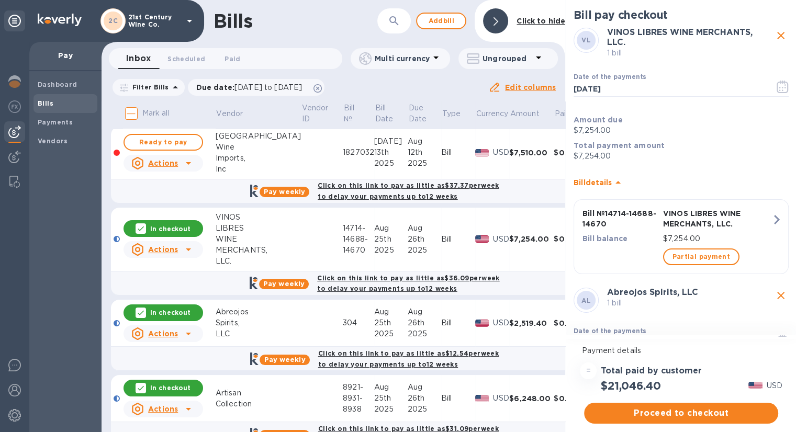
scroll to position [0, 0]
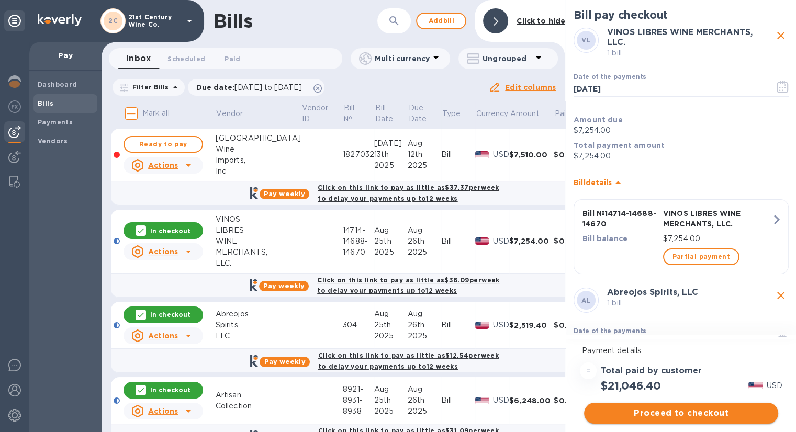
click at [691, 409] on span "Proceed to checkout" at bounding box center [680, 413] width 177 height 13
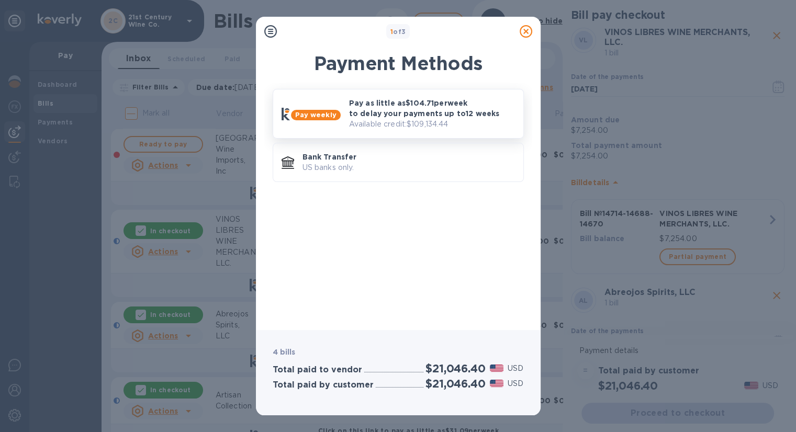
click at [454, 120] on p "Available credit: $109,134.44" at bounding box center [432, 124] width 166 height 11
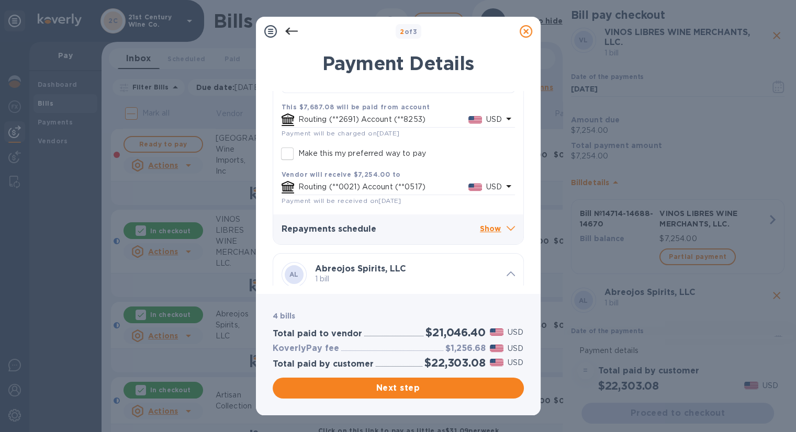
scroll to position [262, 0]
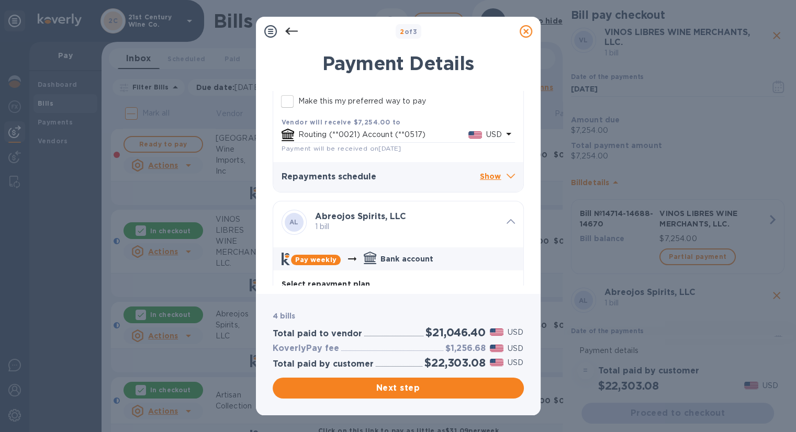
click at [490, 175] on p "Show" at bounding box center [497, 177] width 35 height 13
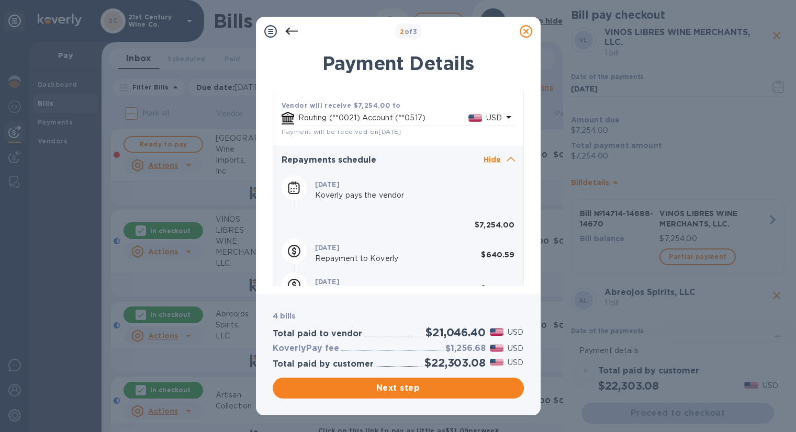
scroll to position [209, 0]
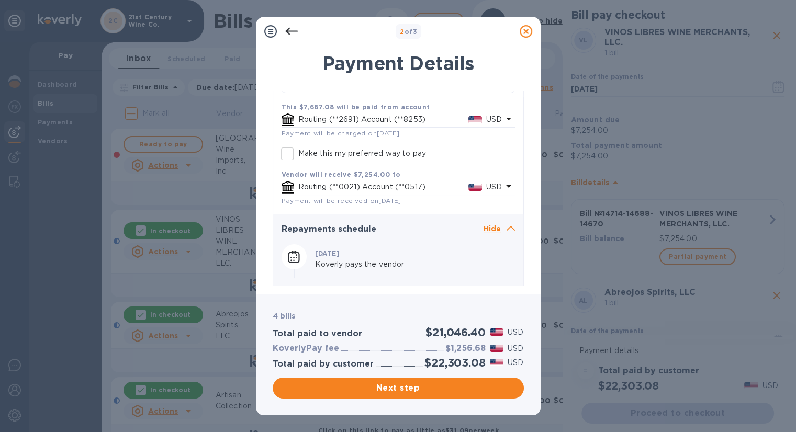
click at [293, 30] on icon at bounding box center [291, 31] width 13 height 13
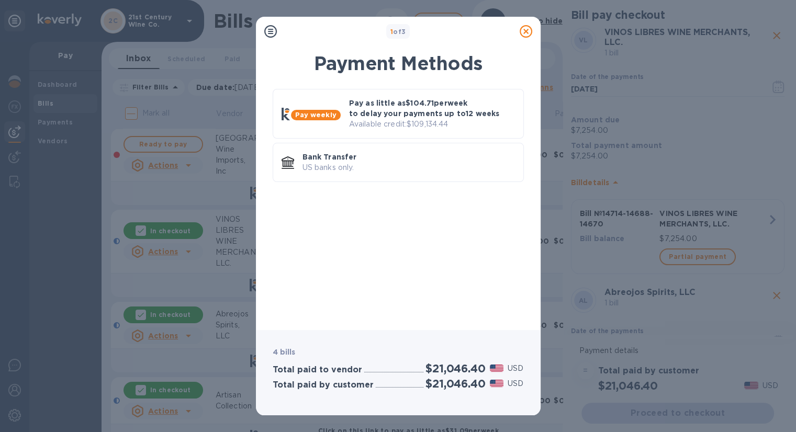
click at [523, 32] on icon at bounding box center [525, 31] width 13 height 13
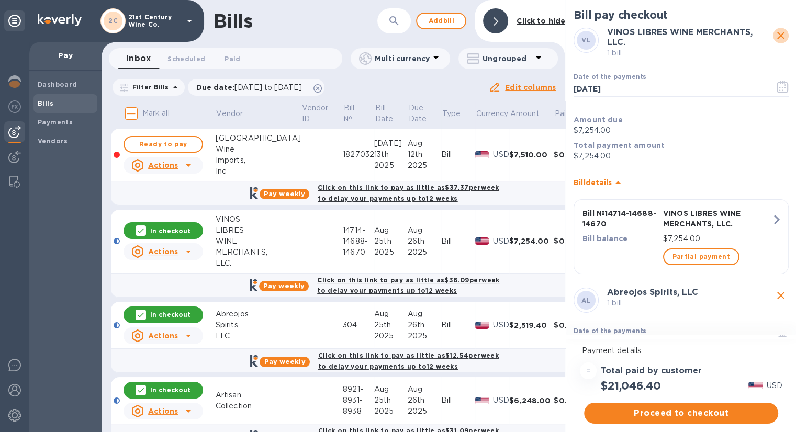
click at [777, 36] on icon "close" at bounding box center [780, 35] width 7 height 7
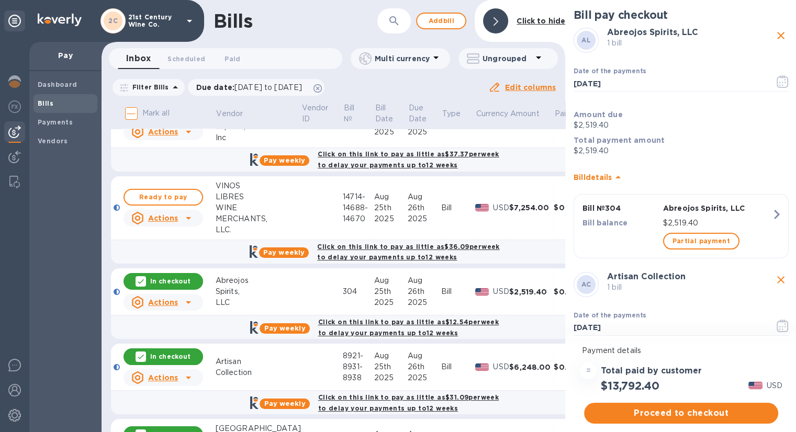
scroll to position [52, 0]
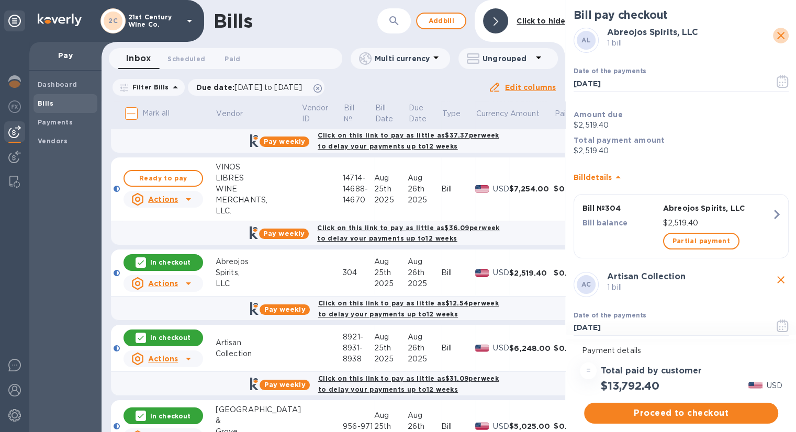
click at [779, 36] on icon "close" at bounding box center [780, 35] width 13 height 13
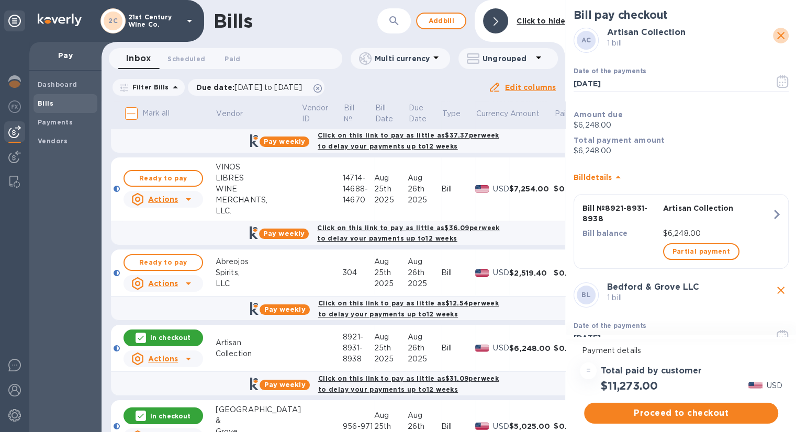
click at [774, 35] on icon "close" at bounding box center [780, 35] width 13 height 13
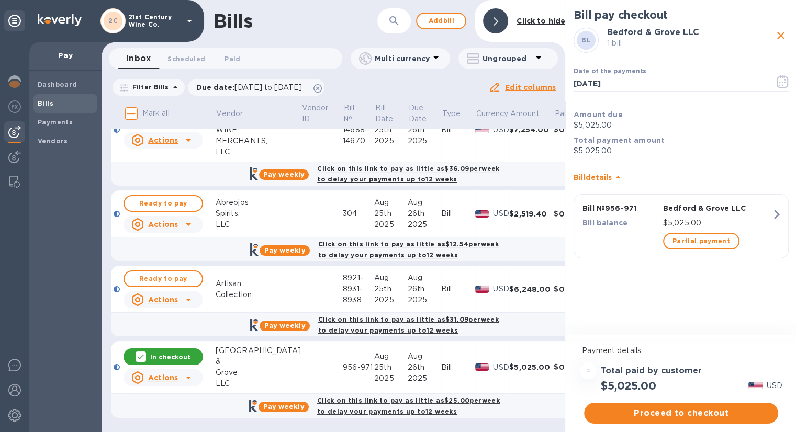
scroll to position [117, 0]
click at [148, 350] on div "In checkout" at bounding box center [163, 356] width 80 height 17
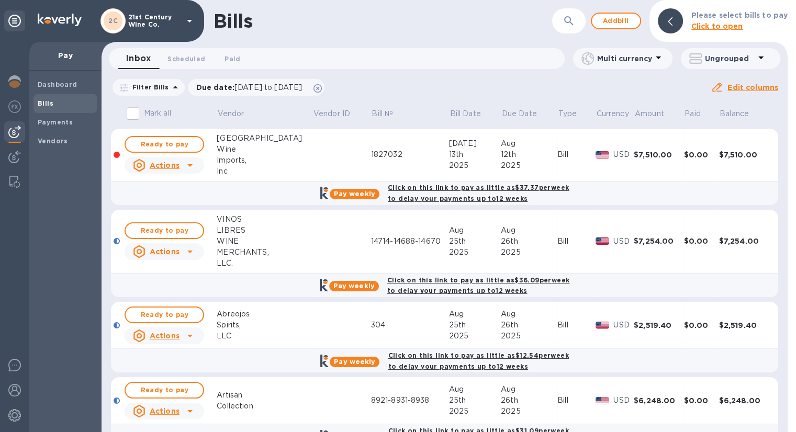
scroll to position [0, 0]
click at [626, 21] on span "Add bill" at bounding box center [615, 21] width 31 height 13
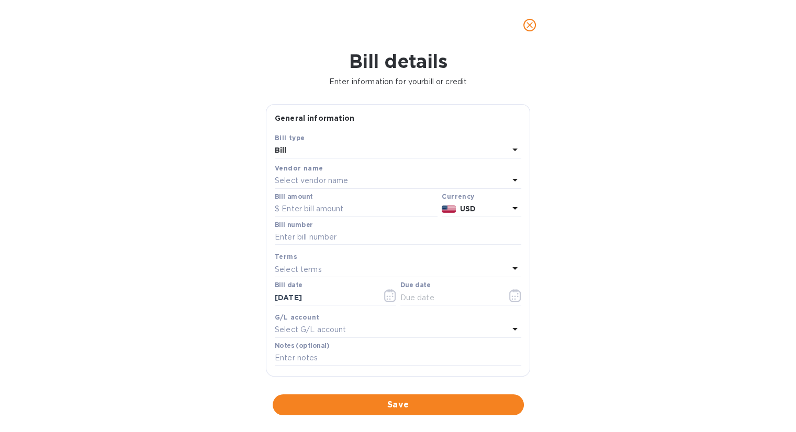
click at [352, 177] on div "Select vendor name" at bounding box center [392, 181] width 234 height 15
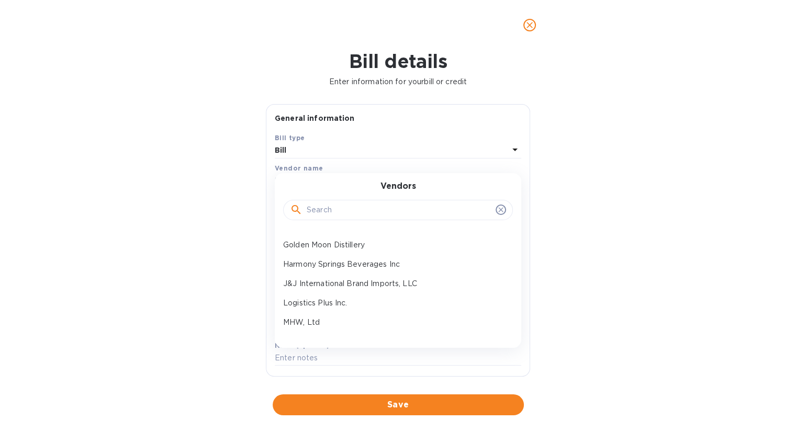
scroll to position [105, 0]
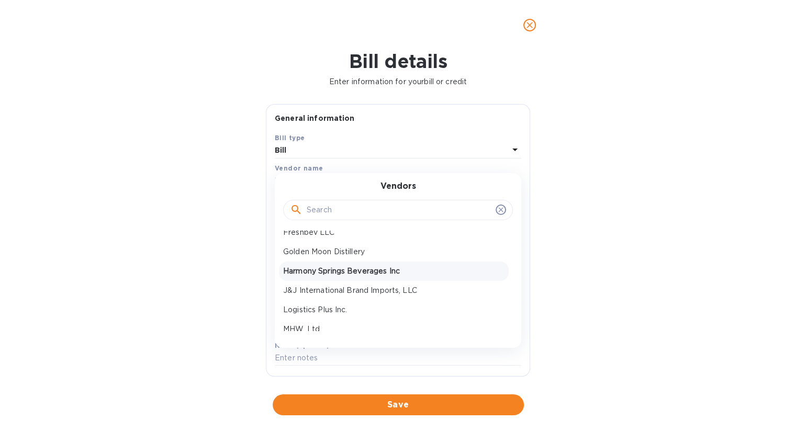
click at [372, 275] on p "Harmony Springs Beverages Inc" at bounding box center [393, 271] width 221 height 11
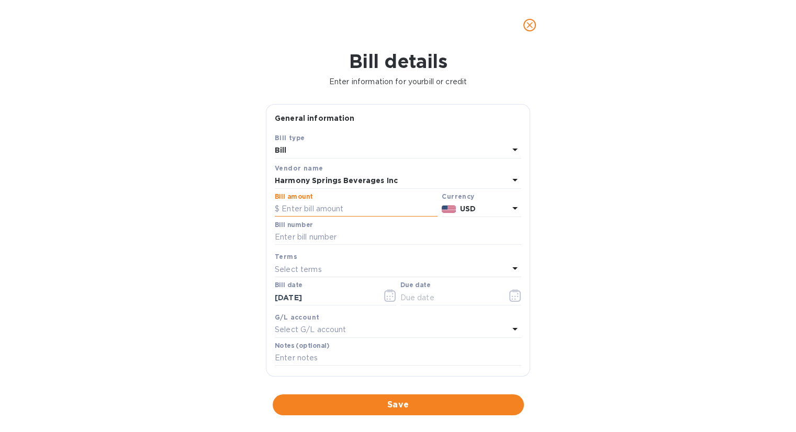
click at [326, 209] on input "text" at bounding box center [356, 209] width 163 height 16
type input "3,249"
click at [335, 237] on input "text" at bounding box center [398, 238] width 246 height 16
type input "250268-269-283-289-295"
click at [509, 298] on icon "button" at bounding box center [515, 295] width 12 height 13
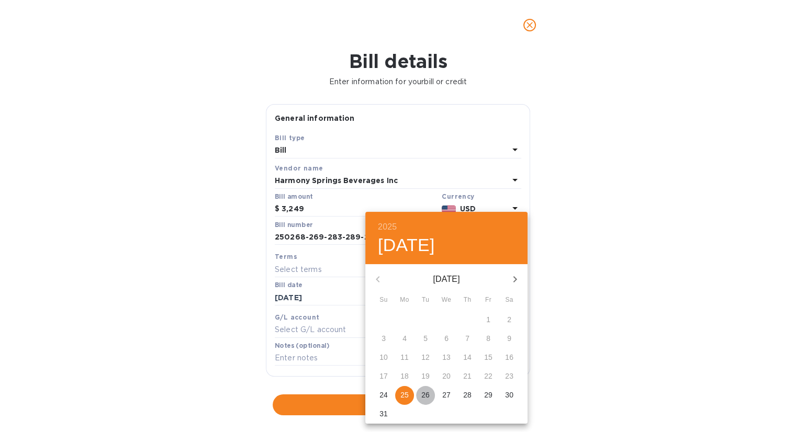
click at [423, 396] on p "26" at bounding box center [425, 395] width 8 height 10
type input "[DATE]"
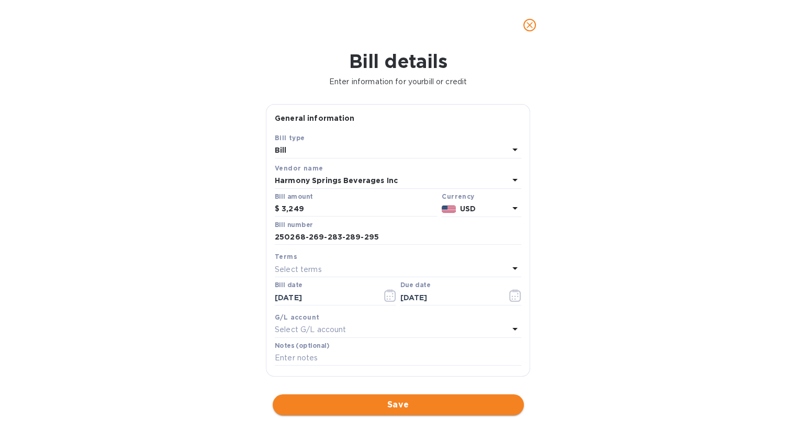
click at [420, 406] on span "Save" at bounding box center [398, 405] width 234 height 13
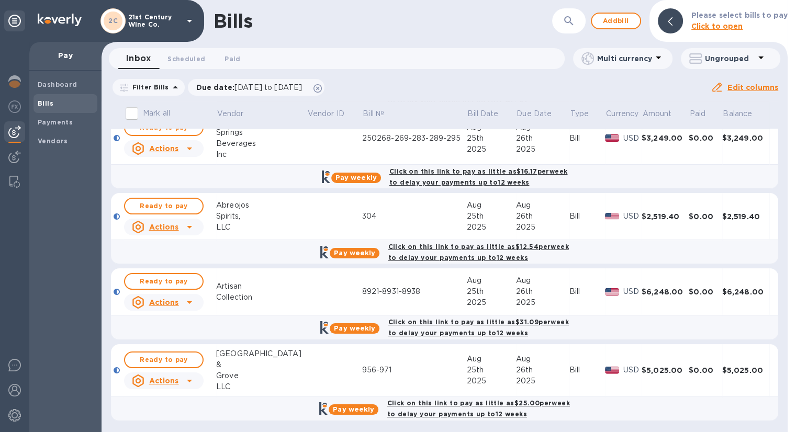
scroll to position [85, 0]
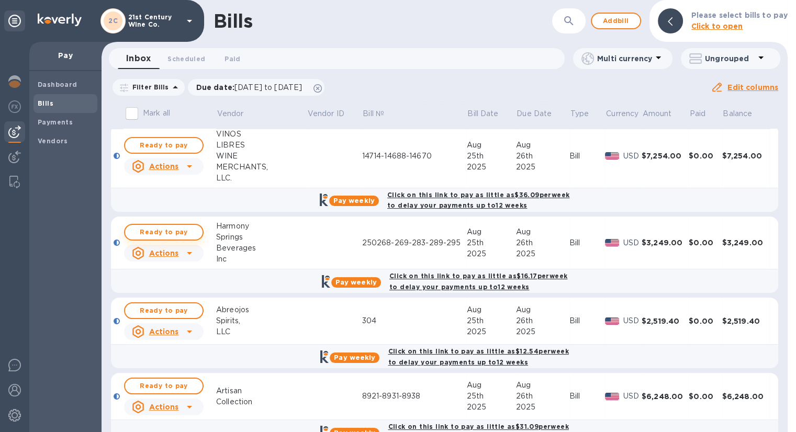
click at [192, 232] on span "Ready to pay" at bounding box center [163, 232] width 61 height 13
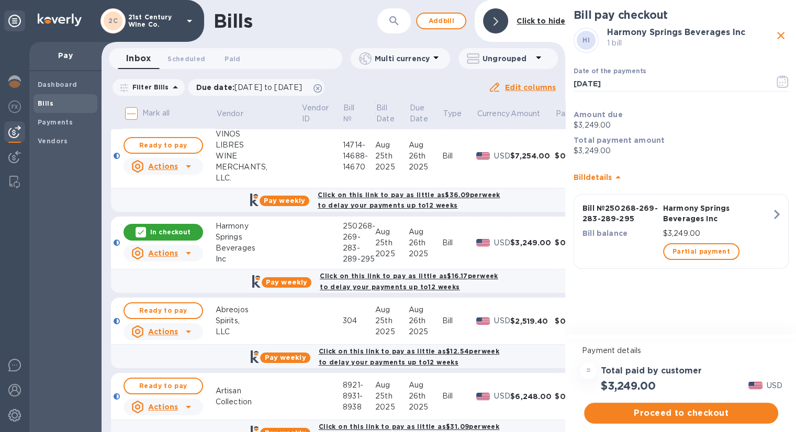
click at [707, 414] on span "Proceed to checkout" at bounding box center [680, 413] width 177 height 13
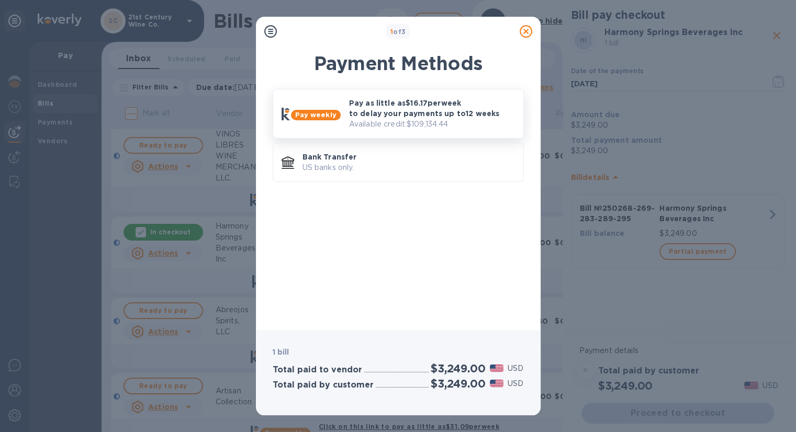
click at [412, 110] on p "Pay as little as $16.17 per week to delay your payments up to 12 weeks" at bounding box center [432, 108] width 166 height 21
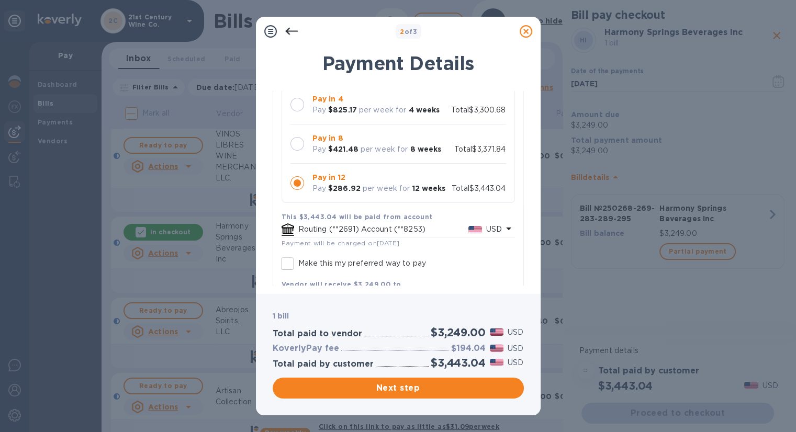
scroll to position [105, 0]
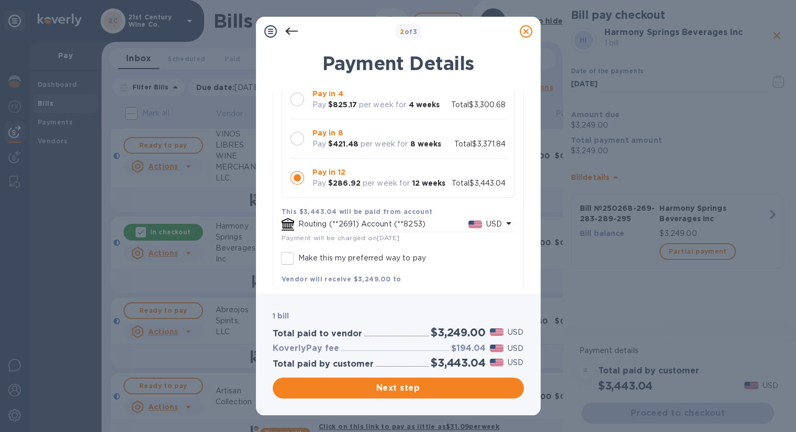
click at [293, 25] on icon at bounding box center [291, 31] width 13 height 13
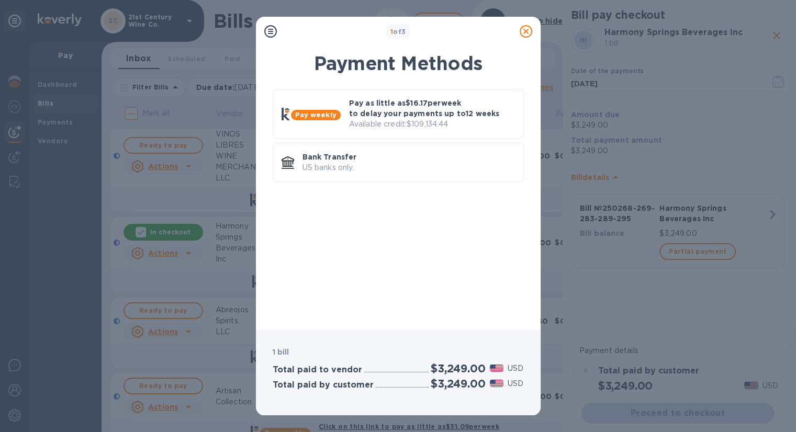
click at [523, 29] on icon at bounding box center [525, 31] width 13 height 13
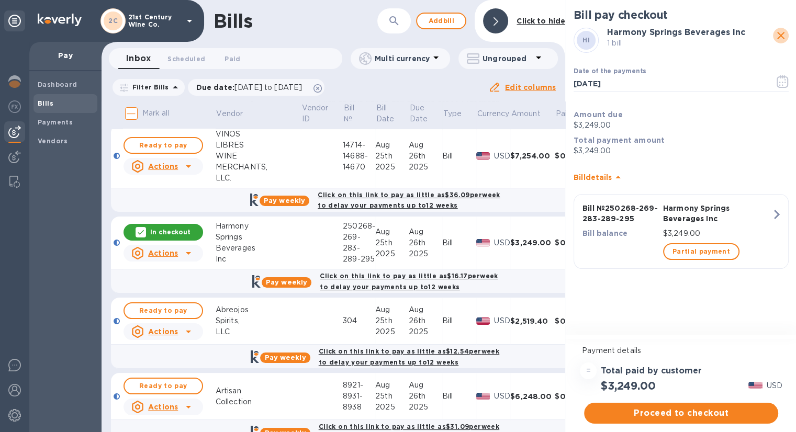
click at [781, 35] on icon "close" at bounding box center [780, 35] width 7 height 7
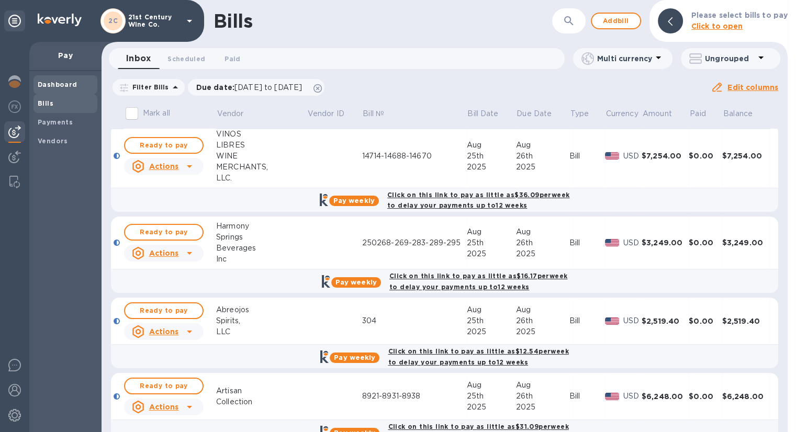
click at [61, 84] on b "Dashboard" at bounding box center [58, 85] width 40 height 8
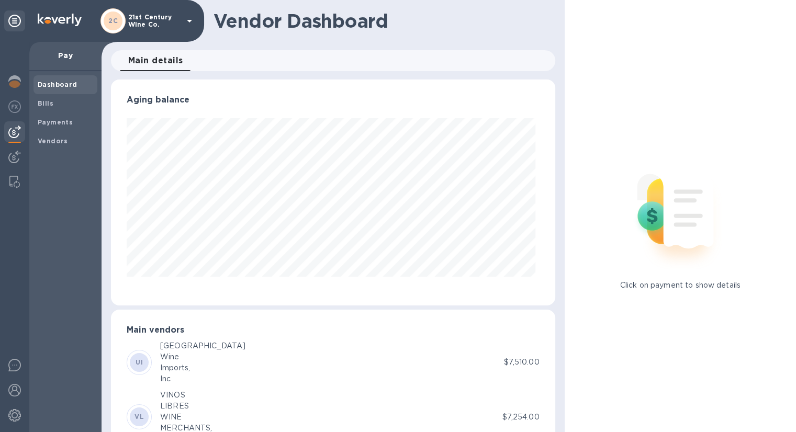
scroll to position [226, 439]
click at [66, 119] on b "Payments" at bounding box center [55, 122] width 35 height 8
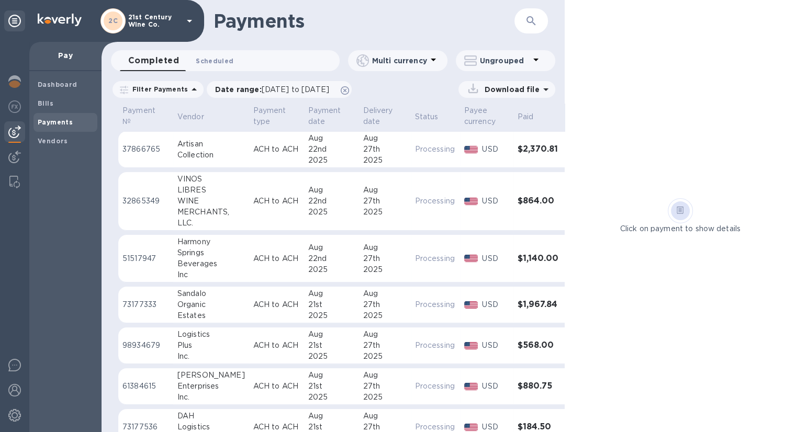
click at [218, 59] on span "Scheduled 0" at bounding box center [215, 60] width 38 height 11
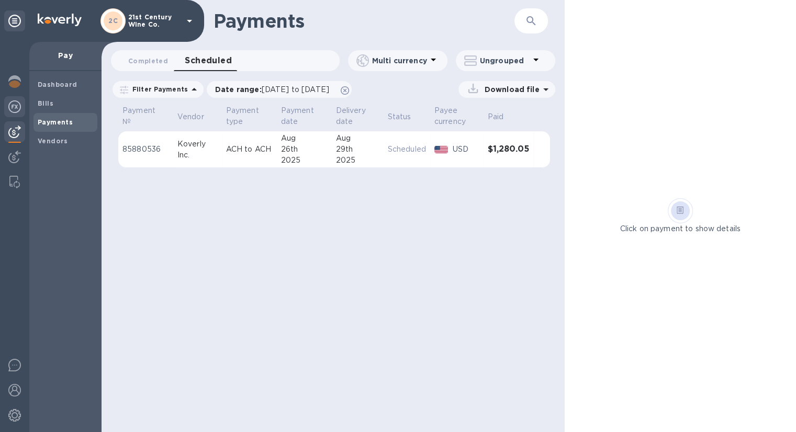
click at [13, 101] on img at bounding box center [14, 106] width 13 height 13
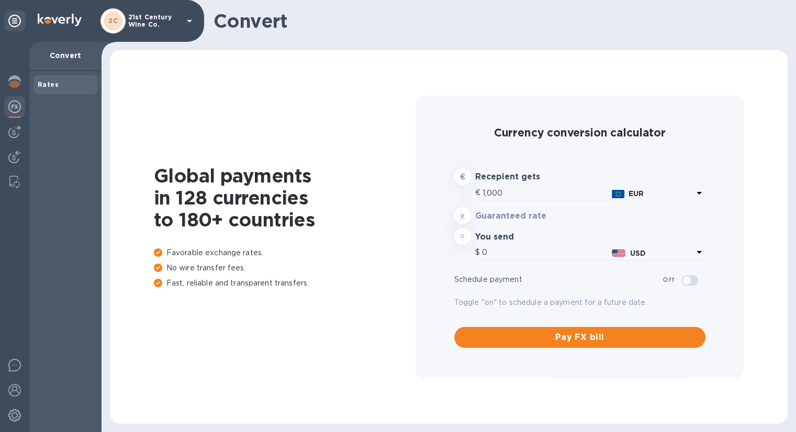
type input "1,171.04"
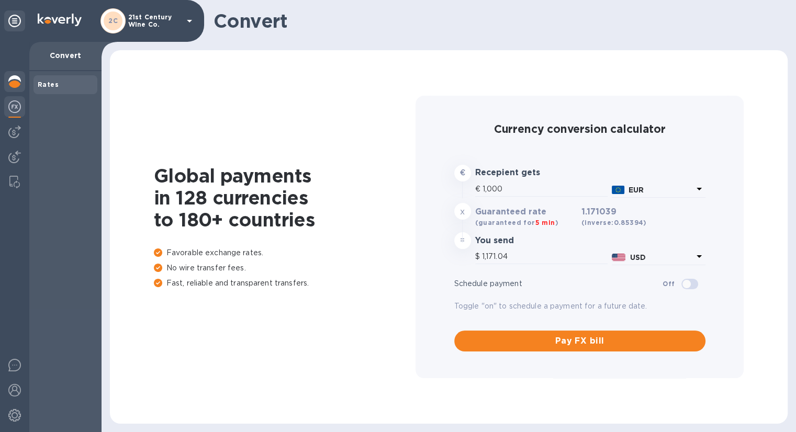
click at [15, 81] on img at bounding box center [14, 81] width 13 height 13
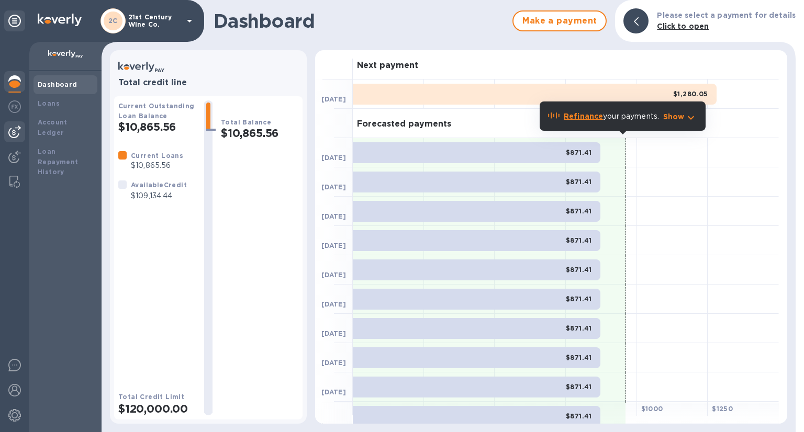
click at [17, 129] on img at bounding box center [14, 132] width 13 height 13
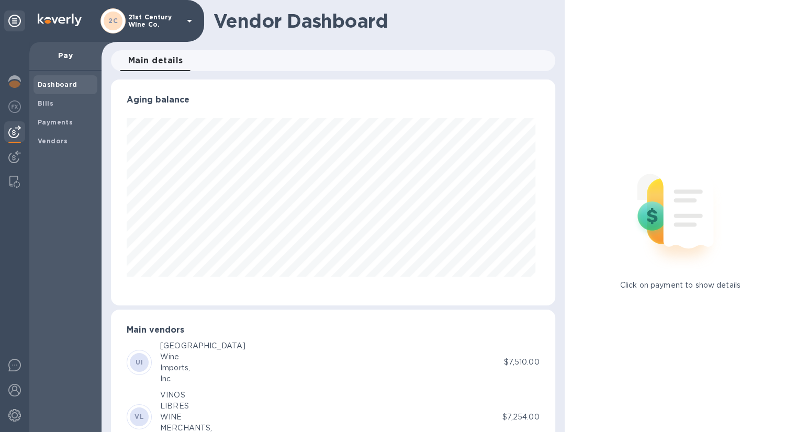
scroll to position [226, 439]
click at [55, 102] on span "Bills" at bounding box center [65, 103] width 55 height 10
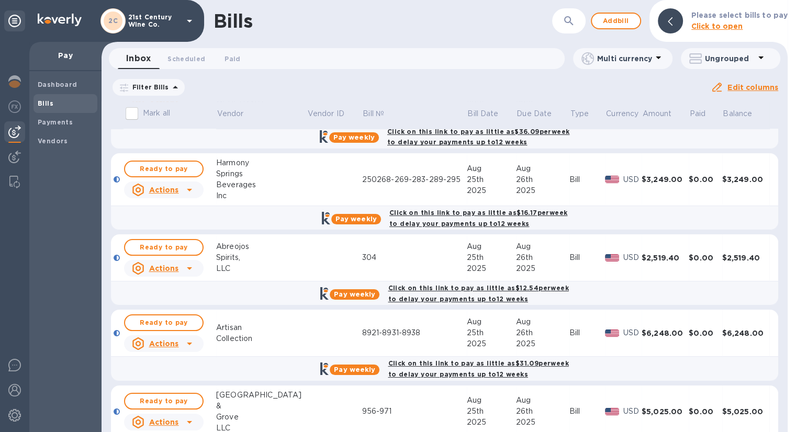
scroll to position [157, 0]
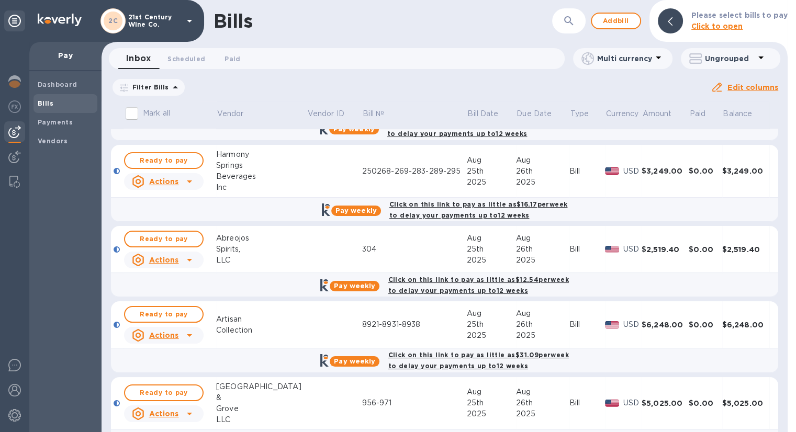
click at [172, 179] on u "Actions" at bounding box center [164, 181] width 30 height 8
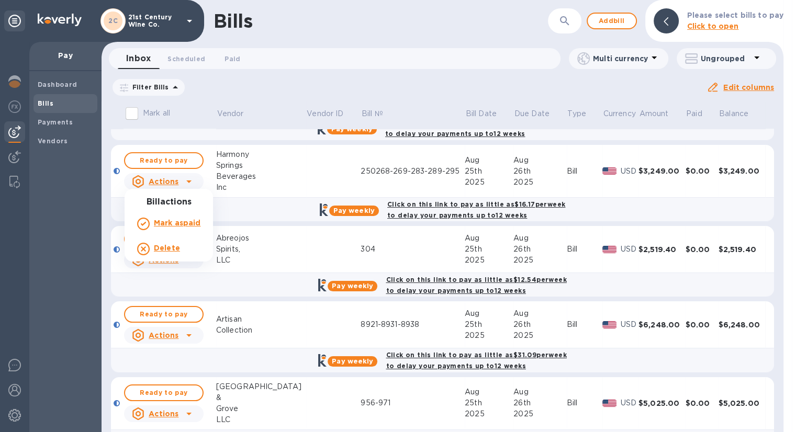
click at [404, 160] on div at bounding box center [398, 216] width 796 height 432
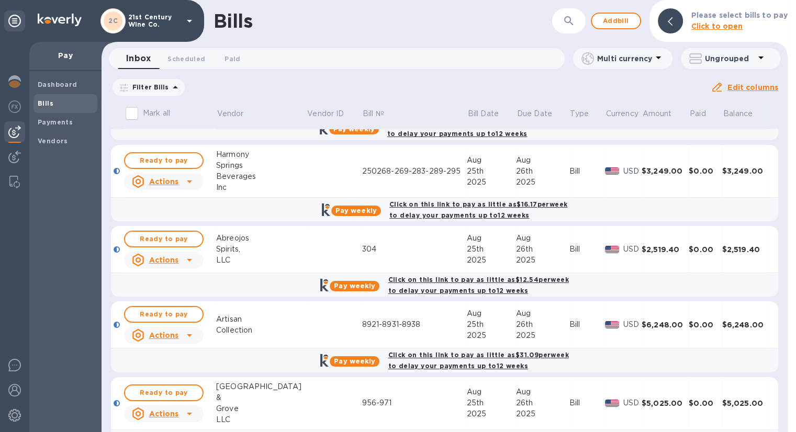
click at [413, 171] on div "250268-269-283-289-295" at bounding box center [413, 171] width 105 height 11
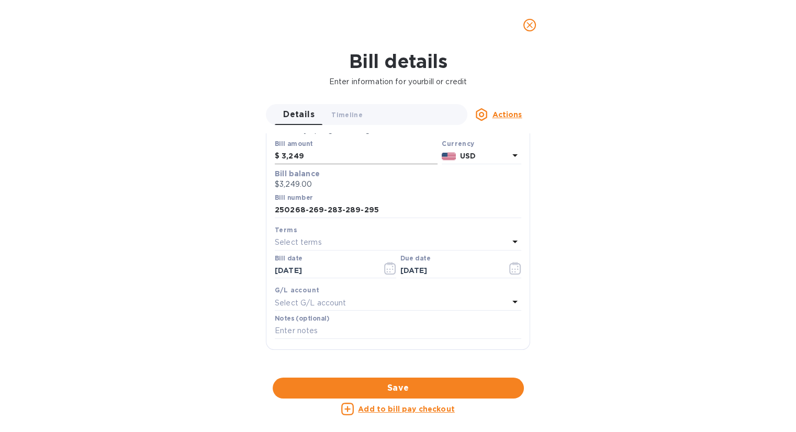
scroll to position [105, 0]
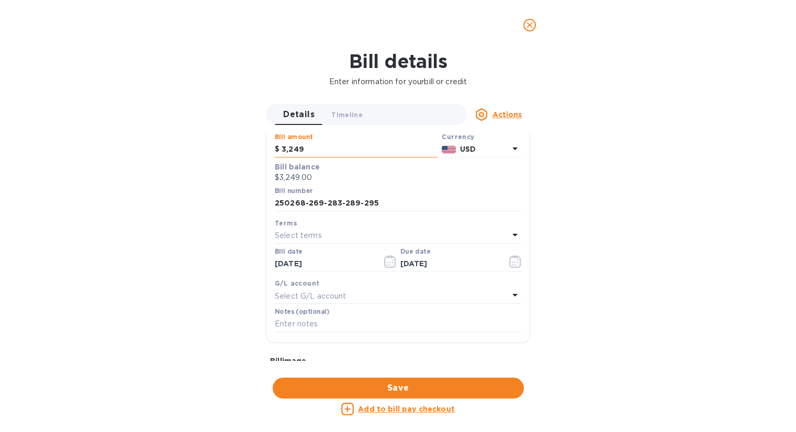
drag, startPoint x: 303, startPoint y: 148, endPoint x: 277, endPoint y: 149, distance: 26.2
click at [277, 149] on div "$ 3,249" at bounding box center [356, 150] width 163 height 16
type input "2,489"
drag, startPoint x: 355, startPoint y: 204, endPoint x: 379, endPoint y: 204, distance: 24.1
click at [379, 204] on input "250268-269-283-289-295" at bounding box center [398, 204] width 246 height 16
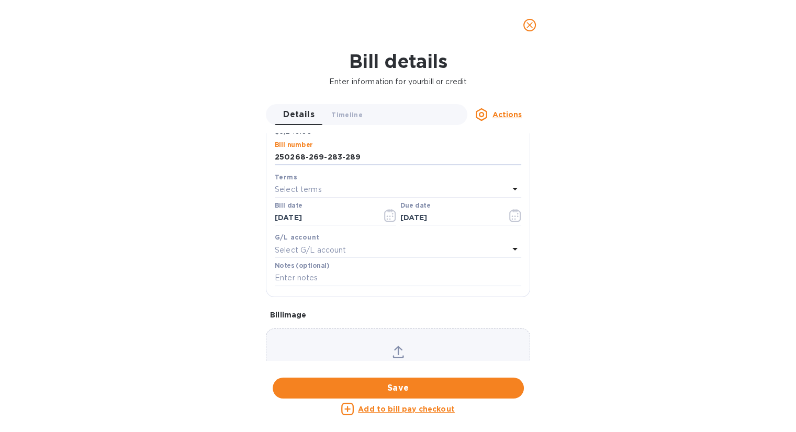
scroll to position [194, 0]
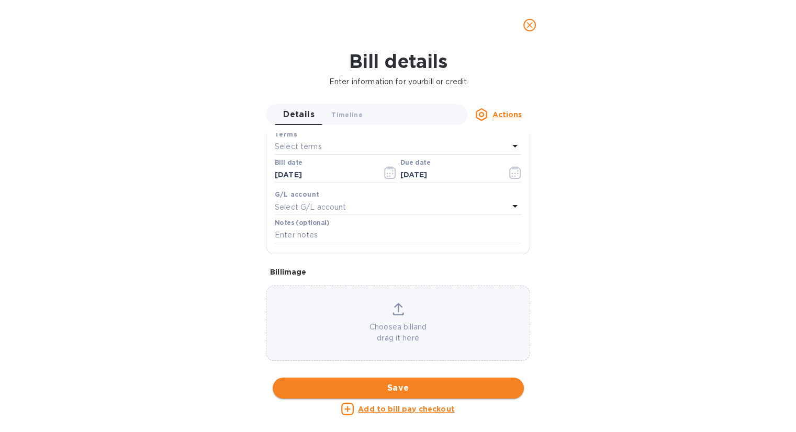
type input "250268-269-283-289"
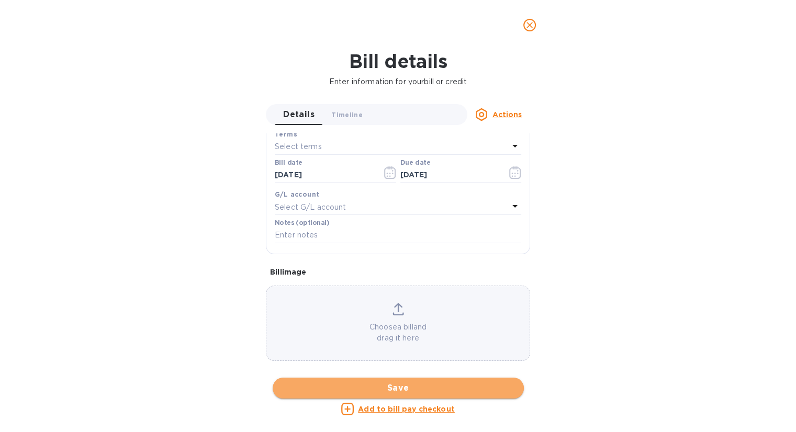
click at [422, 385] on span "Save" at bounding box center [398, 388] width 234 height 13
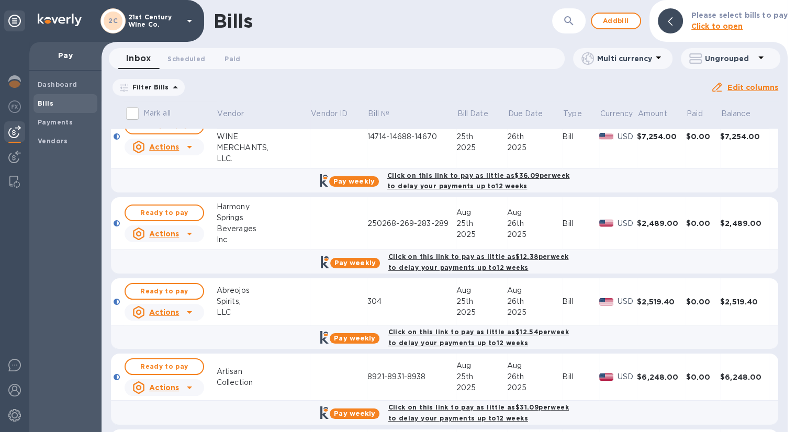
scroll to position [0, 0]
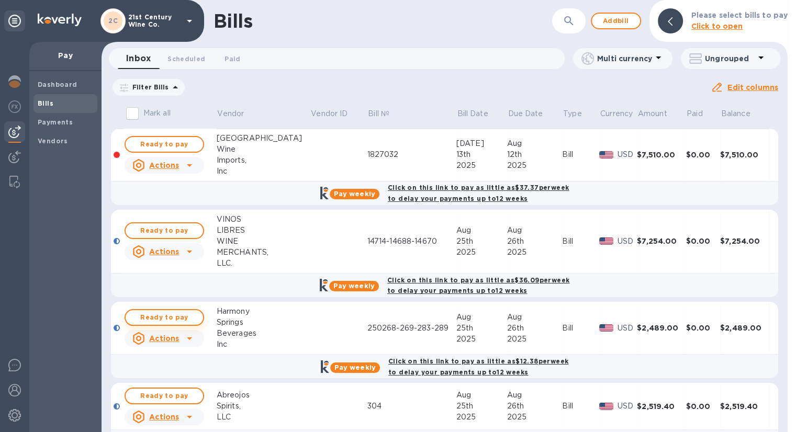
click at [186, 314] on span "Ready to pay" at bounding box center [164, 317] width 61 height 13
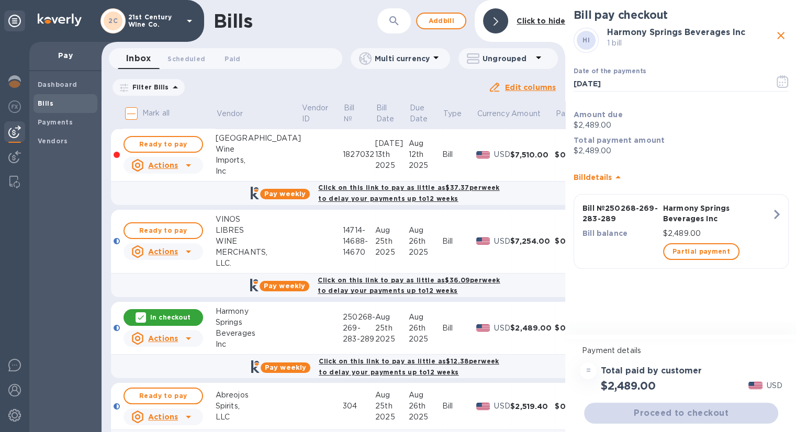
click at [714, 406] on div "Proceed to checkout" at bounding box center [681, 413] width 198 height 25
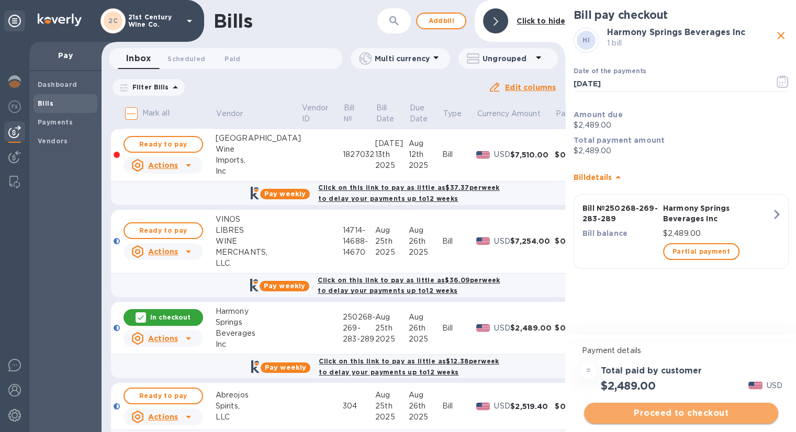
click at [701, 412] on span "Proceed to checkout" at bounding box center [680, 413] width 177 height 13
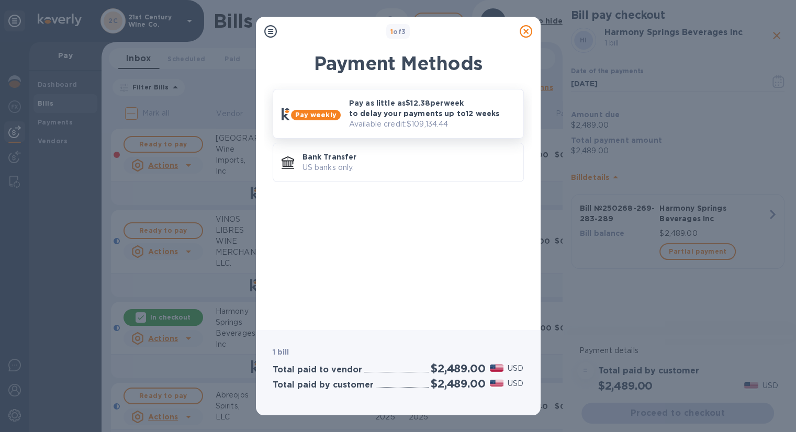
click at [424, 111] on p "Pay as little as $12.38 per week to delay your payments up to 12 weeks" at bounding box center [432, 108] width 166 height 21
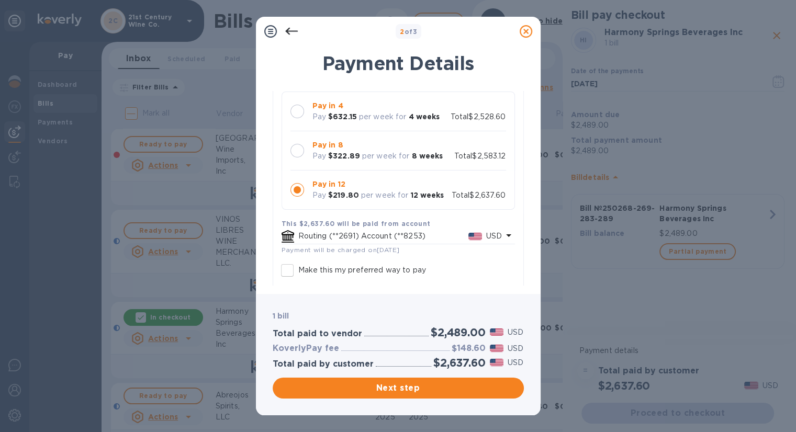
scroll to position [105, 0]
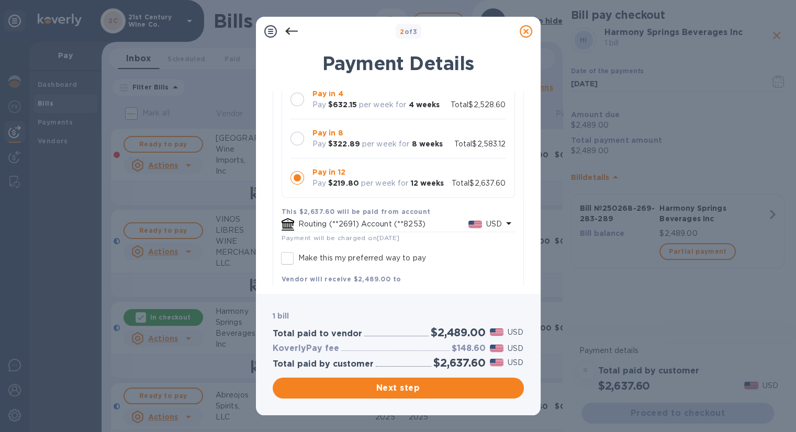
drag, startPoint x: 293, startPoint y: 31, endPoint x: 292, endPoint y: 38, distance: 6.3
click at [293, 38] on div at bounding box center [291, 31] width 21 height 21
click at [292, 33] on icon at bounding box center [291, 31] width 13 height 13
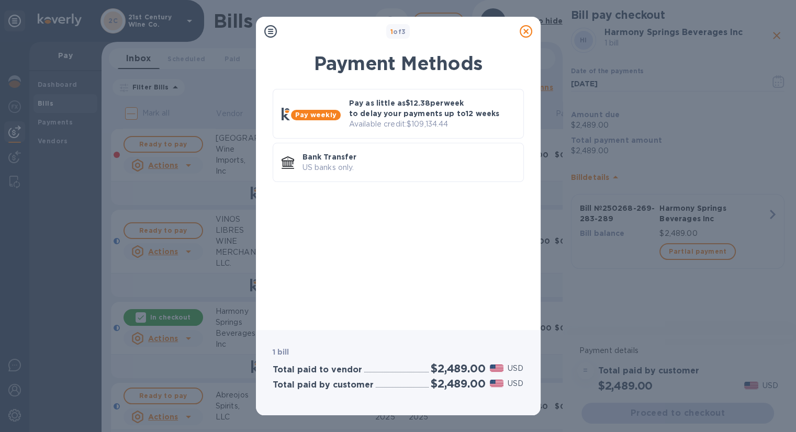
click at [526, 33] on icon at bounding box center [525, 31] width 13 height 13
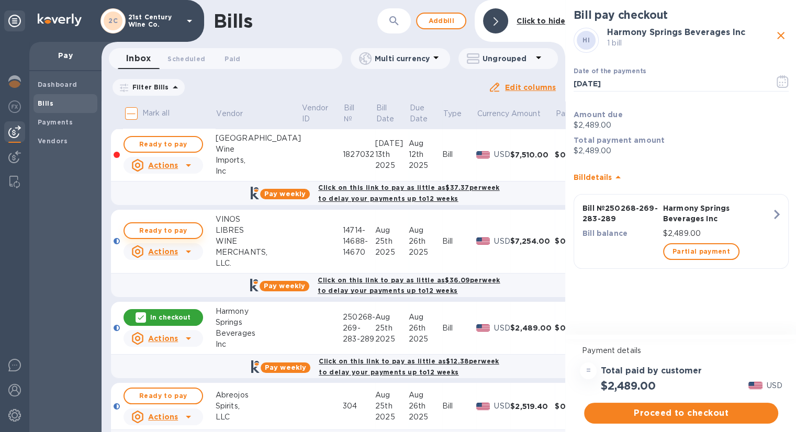
click at [168, 227] on span "Ready to pay" at bounding box center [163, 230] width 61 height 13
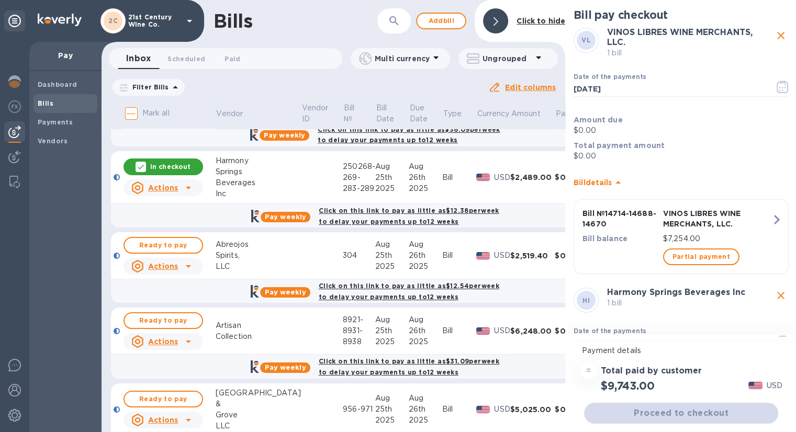
scroll to position [157, 0]
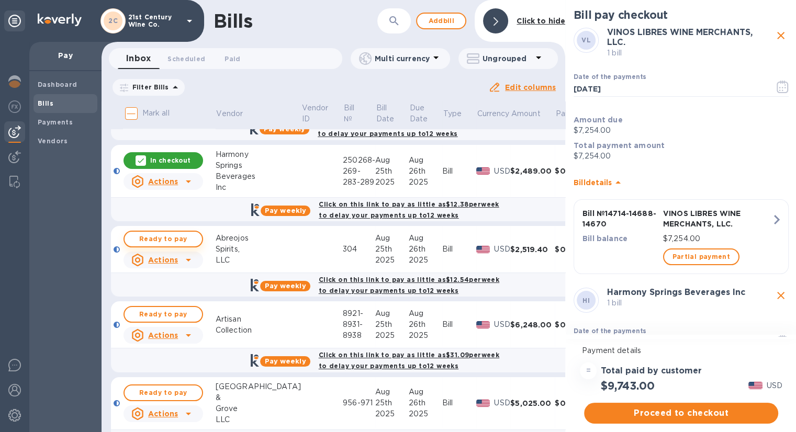
click at [168, 233] on span "Ready to pay" at bounding box center [163, 239] width 61 height 13
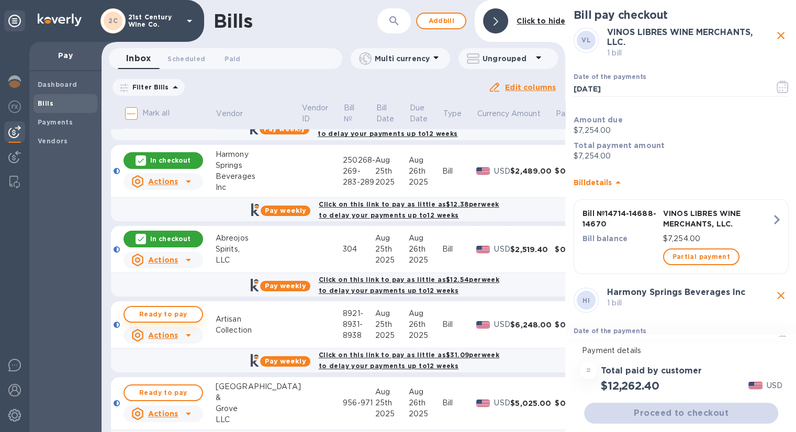
click at [178, 312] on span "Ready to pay" at bounding box center [163, 314] width 61 height 13
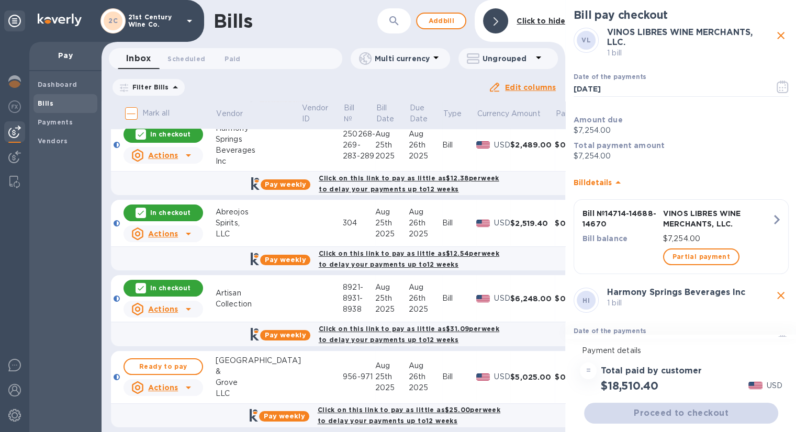
scroll to position [198, 0]
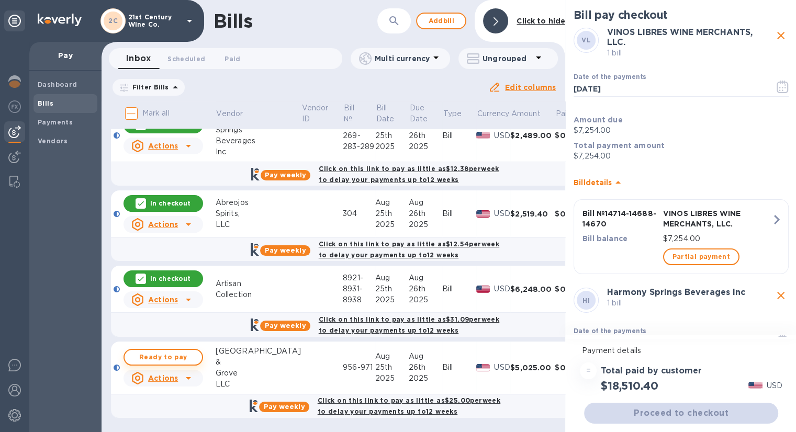
click at [182, 351] on span "Ready to pay" at bounding box center [163, 357] width 61 height 13
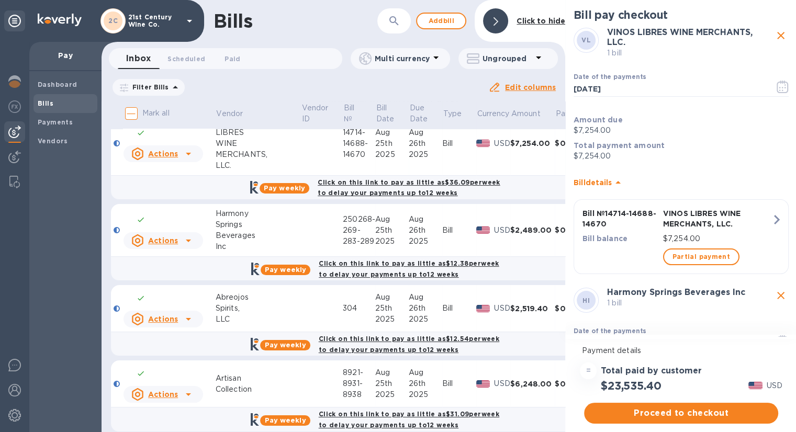
scroll to position [93, 0]
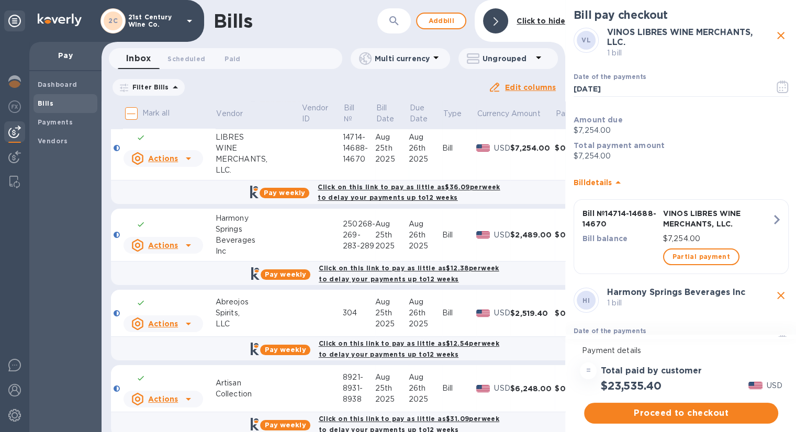
click at [190, 295] on div "In checkout" at bounding box center [163, 303] width 80 height 17
